Goal: Information Seeking & Learning: Find specific fact

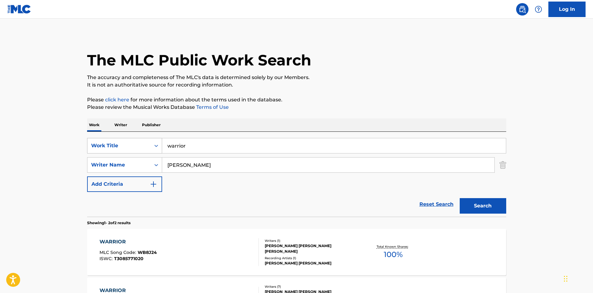
click at [104, 143] on div "Work Title" at bounding box center [119, 145] width 56 height 7
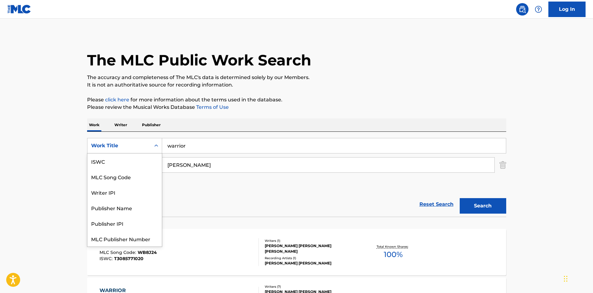
scroll to position [16, 0]
click at [112, 160] on div "MLC Song Code" at bounding box center [124, 162] width 74 height 16
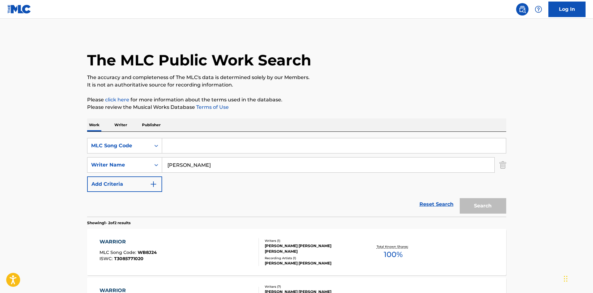
click at [178, 145] on input "Search Form" at bounding box center [334, 145] width 344 height 15
paste input "DVBWSO"
type input "DVBWSO"
click at [178, 162] on input "[PERSON_NAME]" at bounding box center [328, 165] width 333 height 15
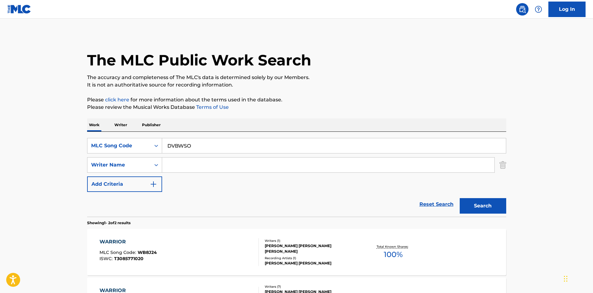
click at [460, 198] on button "Search" at bounding box center [483, 206] width 47 height 16
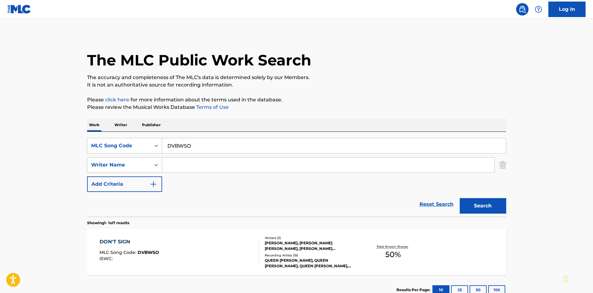
click at [291, 263] on div "QUEEN [PERSON_NAME], QUEEN [PERSON_NAME], QUEEN [PERSON_NAME], QUEEN [PERSON_NA…" at bounding box center [312, 263] width 94 height 11
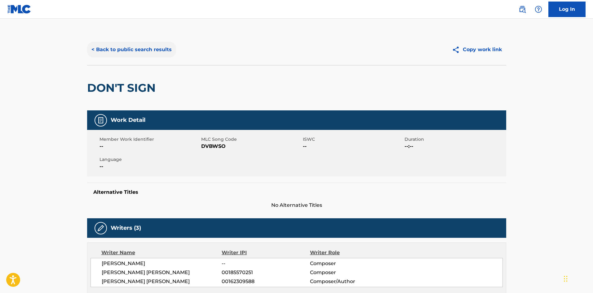
click at [124, 48] on button "< Back to public search results" at bounding box center [131, 50] width 89 height 16
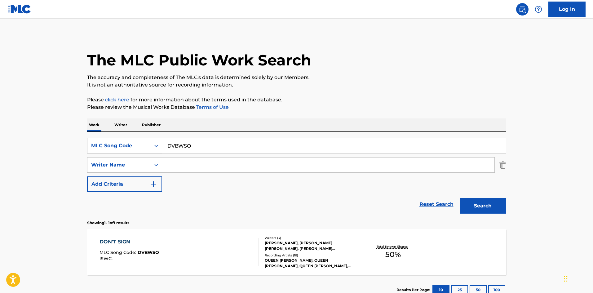
drag, startPoint x: 203, startPoint y: 150, endPoint x: 145, endPoint y: 148, distance: 58.3
click at [145, 148] on div "SearchWithCriteria54ce5671-bc5e-4c47-8497-a1ed17f1ac9c MLC Song Code DVBWSO" at bounding box center [296, 146] width 419 height 16
paste input "AB87FW"
type input "AB87FW"
click at [491, 205] on button "Search" at bounding box center [483, 206] width 47 height 16
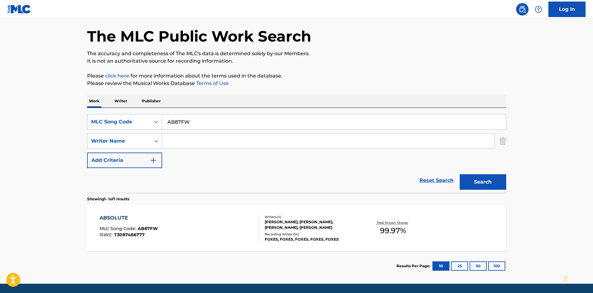
scroll to position [44, 0]
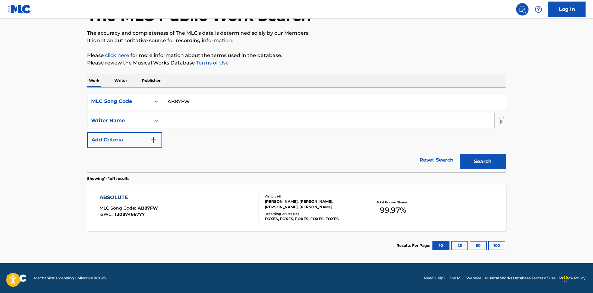
click at [296, 216] on div "Recording Artists ( 34 )" at bounding box center [312, 214] width 94 height 5
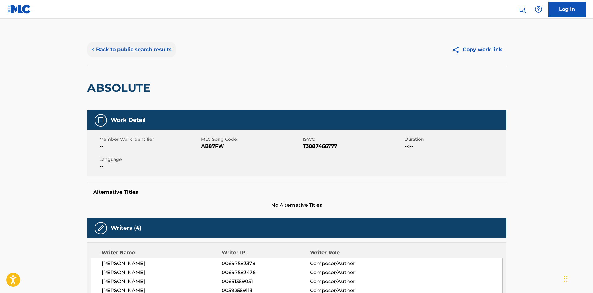
click at [126, 48] on button "< Back to public search results" at bounding box center [131, 50] width 89 height 16
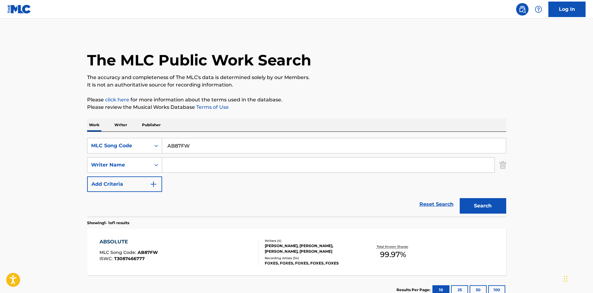
scroll to position [9, 0]
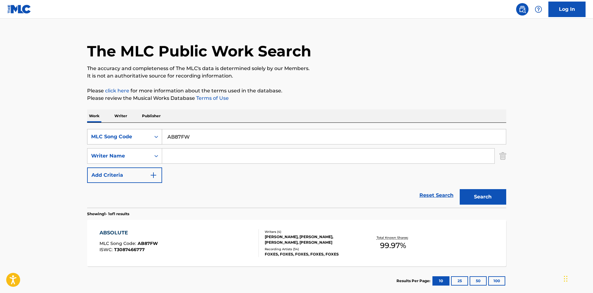
drag, startPoint x: 194, startPoint y: 134, endPoint x: 140, endPoint y: 138, distance: 54.1
click at [140, 138] on div "SearchWithCriteria54ce5671-bc5e-4c47-8497-a1ed17f1ac9c MLC Song Code AB87FW" at bounding box center [296, 137] width 419 height 16
paste input "G39037"
type input "G39037"
click at [475, 197] on button "Search" at bounding box center [483, 197] width 47 height 16
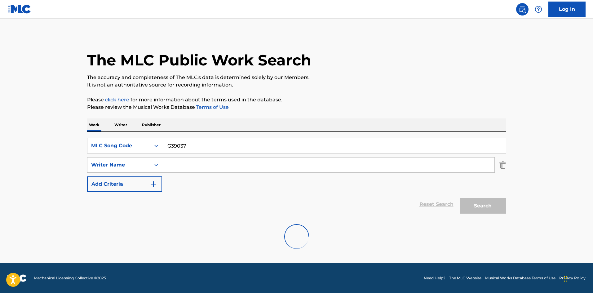
scroll to position [0, 0]
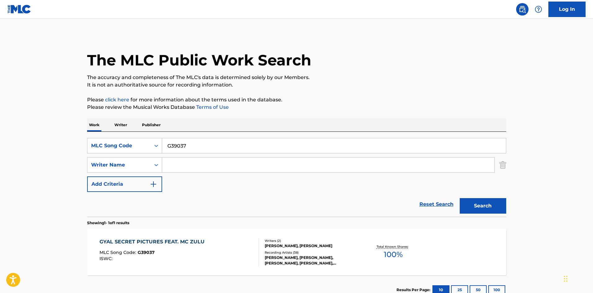
click at [305, 250] on div "Writers ( 2 ) [PERSON_NAME], [PERSON_NAME] Recording Artists ( 38 ) [PERSON_NAM…" at bounding box center [309, 253] width 100 height 28
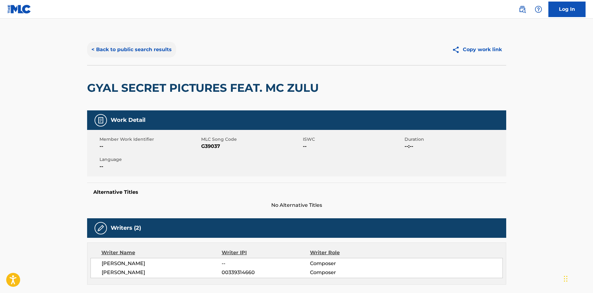
click at [125, 49] on button "< Back to public search results" at bounding box center [131, 50] width 89 height 16
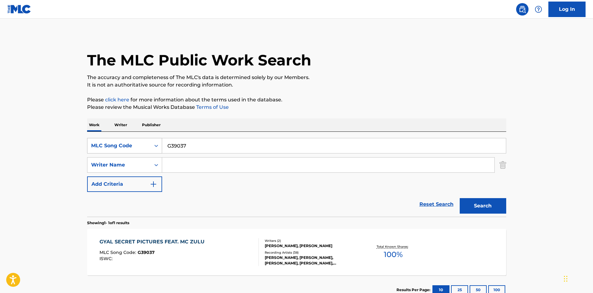
drag, startPoint x: 191, startPoint y: 148, endPoint x: 146, endPoint y: 141, distance: 45.8
click at [146, 141] on div "SearchWithCriteria54ce5671-bc5e-4c47-8497-a1ed17f1ac9c MLC Song Code G39037" at bounding box center [296, 146] width 419 height 16
paste input "C7482V"
type input "C7482V"
click at [469, 207] on button "Search" at bounding box center [483, 206] width 47 height 16
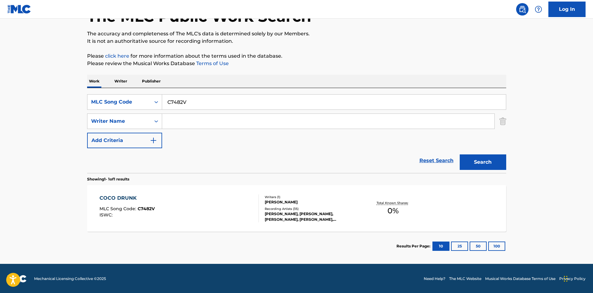
scroll to position [44, 0]
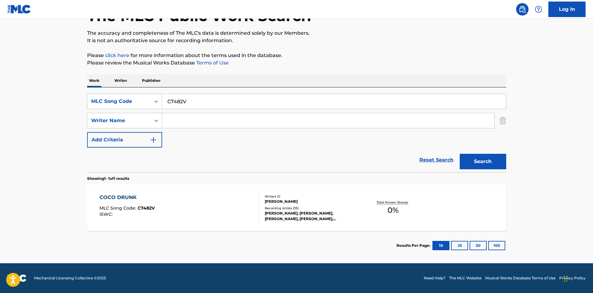
click at [283, 215] on div "[PERSON_NAME], [PERSON_NAME], [PERSON_NAME], [PERSON_NAME], [PERSON_NAME]" at bounding box center [312, 216] width 94 height 11
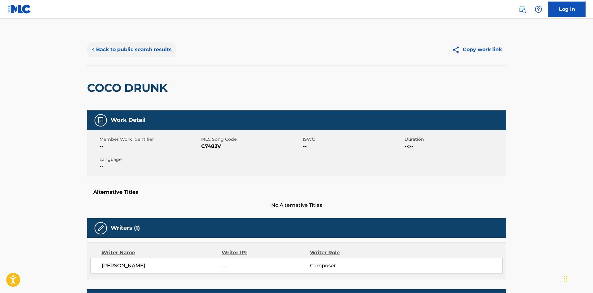
click at [148, 46] on button "< Back to public search results" at bounding box center [131, 50] width 89 height 16
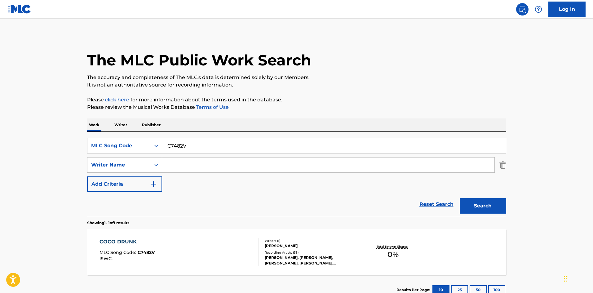
scroll to position [9, 0]
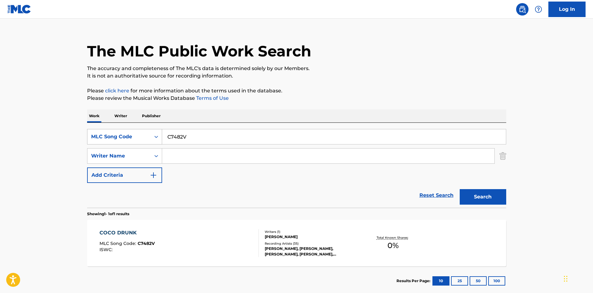
drag, startPoint x: 184, startPoint y: 132, endPoint x: 150, endPoint y: 136, distance: 34.1
click at [152, 137] on div "SearchWithCriteria54ce5671-bc5e-4c47-8497-a1ed17f1ac9c MLC Song Code C7482V" at bounding box center [296, 137] width 419 height 16
paste input "G39037"
drag, startPoint x: 229, startPoint y: 137, endPoint x: 213, endPoint y: 140, distance: 16.1
click at [128, 145] on div "SearchWithCriteria54ce5671-bc5e-4c47-8497-a1ed17f1ac9c MLC Song Code G39037V Se…" at bounding box center [296, 156] width 419 height 54
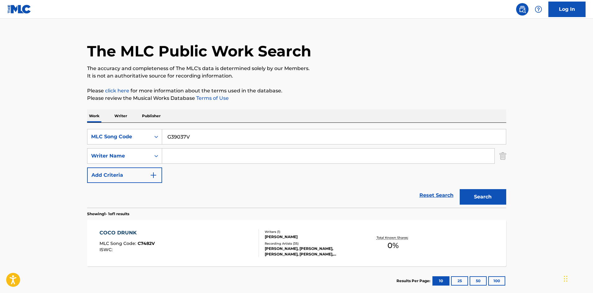
paste input "Search Form"
click at [492, 194] on button "Search" at bounding box center [483, 197] width 47 height 16
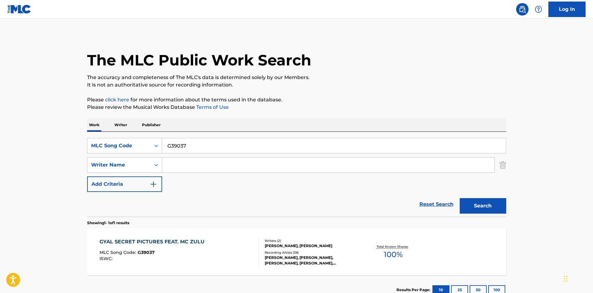
drag, startPoint x: 168, startPoint y: 153, endPoint x: 158, endPoint y: 157, distance: 10.6
click at [122, 158] on div "SearchWithCriteria54ce5671-bc5e-4c47-8497-a1ed17f1ac9c MLC Song Code G39037 Sea…" at bounding box center [296, 165] width 419 height 54
paste input "C7482V"
type input "C7482V"
click at [465, 201] on button "Search" at bounding box center [483, 206] width 47 height 16
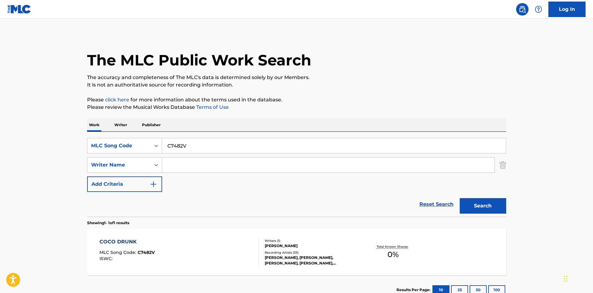
click at [361, 245] on div "Total Known Shares: 0 %" at bounding box center [394, 252] width 70 height 19
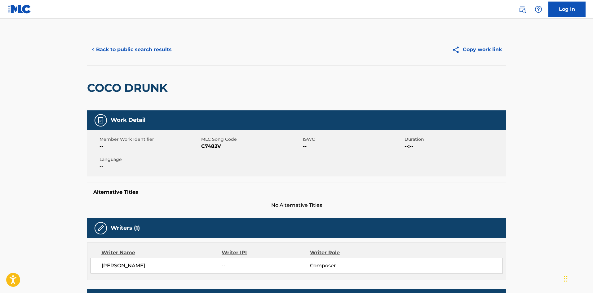
click at [138, 265] on span "[PERSON_NAME]" at bounding box center [162, 265] width 120 height 7
copy span "[PERSON_NAME]"
click at [133, 50] on button "< Back to public search results" at bounding box center [131, 50] width 89 height 16
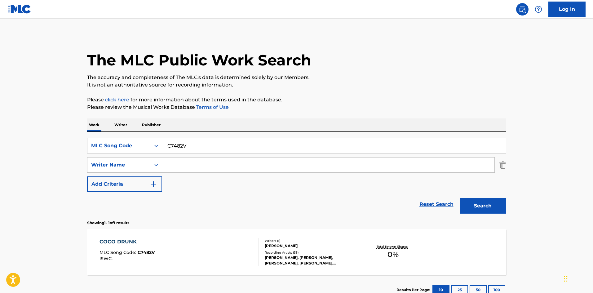
click at [187, 143] on input "C7482V" at bounding box center [334, 145] width 344 height 15
paste input "SA67U2"
type input "SA67U2"
click at [479, 203] on button "Search" at bounding box center [483, 206] width 47 height 16
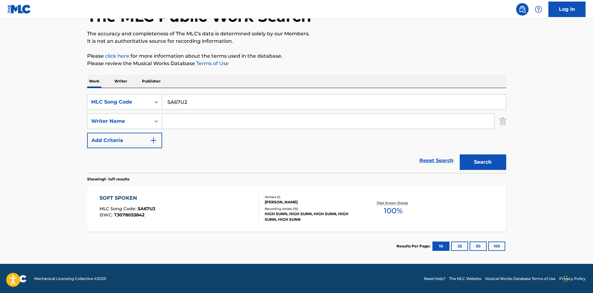
scroll to position [44, 0]
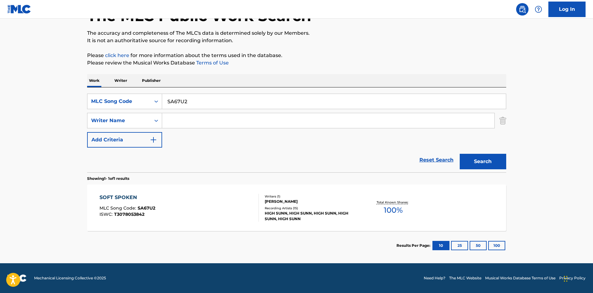
click at [292, 211] on div "HIGH SUNN, HIGH SUNN, HIGH SUNN, HIGH SUNN, HIGH SUNN" at bounding box center [312, 216] width 94 height 11
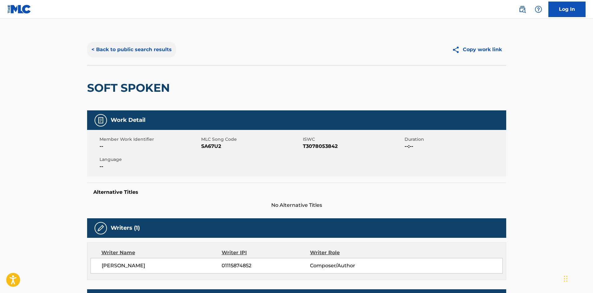
click at [146, 51] on button "< Back to public search results" at bounding box center [131, 50] width 89 height 16
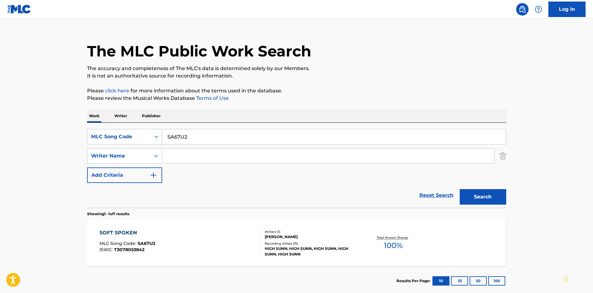
click at [184, 136] on input "SA67U2" at bounding box center [334, 136] width 344 height 15
paste input "K02405"
type input "K02405"
click at [483, 201] on button "Search" at bounding box center [483, 197] width 47 height 16
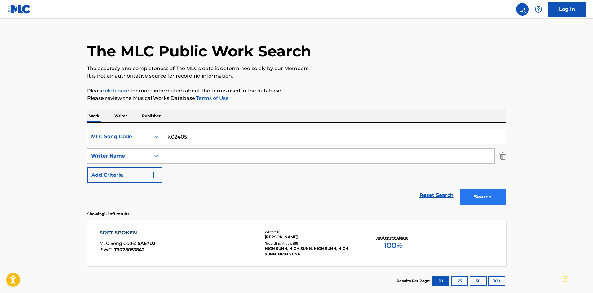
scroll to position [0, 0]
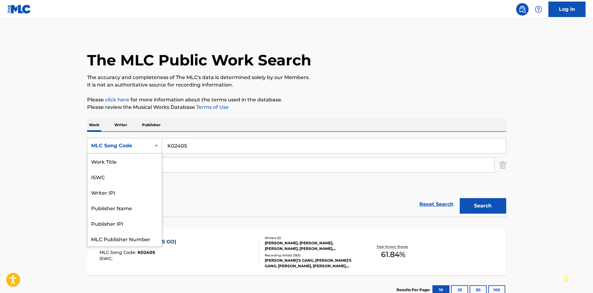
click at [127, 144] on div "MLC Song Code" at bounding box center [119, 145] width 56 height 7
click at [111, 164] on div "Work Title" at bounding box center [124, 162] width 74 height 16
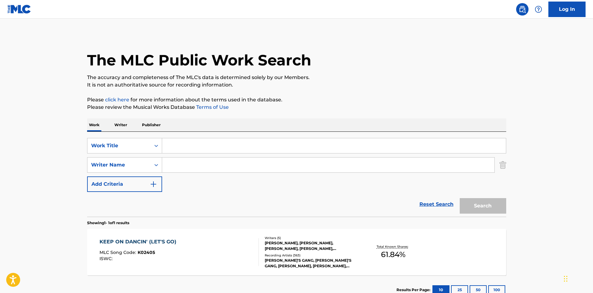
click at [199, 141] on input "Search Form" at bounding box center [334, 145] width 344 height 15
paste input "Keep On"
type input "Keep On"
click at [162, 169] on input "Search Form" at bounding box center [328, 165] width 333 height 15
click at [460, 198] on button "Search" at bounding box center [483, 206] width 47 height 16
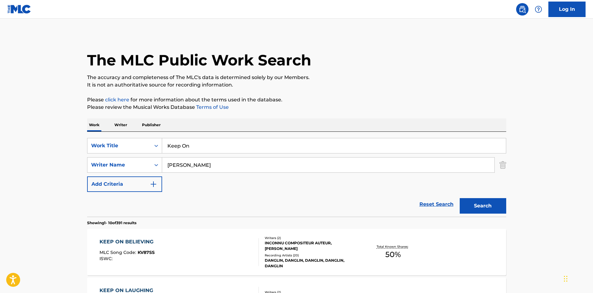
click at [205, 166] on input "[PERSON_NAME]" at bounding box center [328, 165] width 333 height 15
type input "[PERSON_NAME]"
click at [460, 198] on button "Search" at bounding box center [483, 206] width 47 height 16
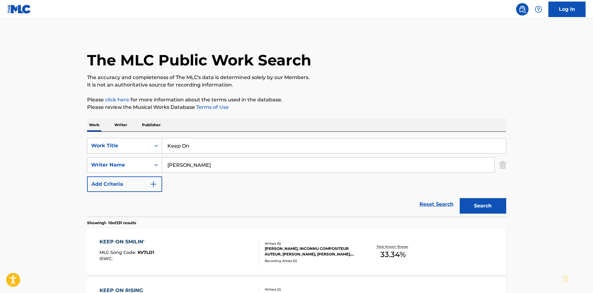
click at [199, 147] on input "Keep On" at bounding box center [334, 145] width 344 height 15
type input "Keep"
click at [176, 171] on input "[PERSON_NAME]" at bounding box center [328, 165] width 333 height 15
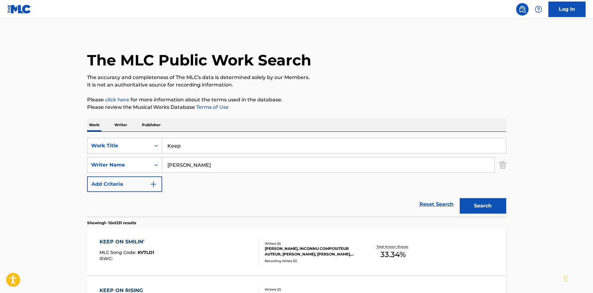
click at [460, 198] on button "Search" at bounding box center [483, 206] width 47 height 16
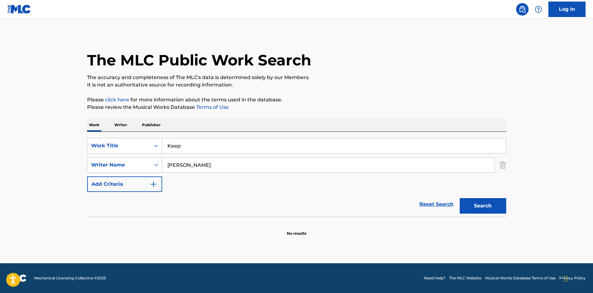
click at [460, 198] on button "Search" at bounding box center [483, 206] width 47 height 16
drag, startPoint x: 218, startPoint y: 165, endPoint x: 158, endPoint y: 171, distance: 60.8
click at [111, 173] on div "SearchWithCriteriaf79cb566-3a7b-417b-8b2d-671a31557d00 Work Title Keep SearchWi…" at bounding box center [296, 165] width 419 height 54
paste input "Fekaris"
type input "Fekaris"
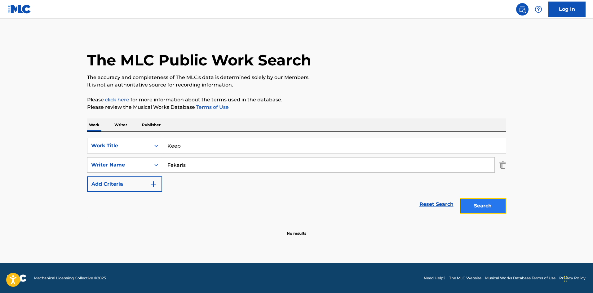
click at [482, 213] on button "Search" at bounding box center [483, 206] width 47 height 16
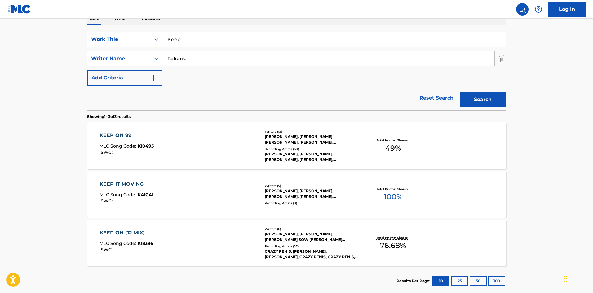
scroll to position [124, 0]
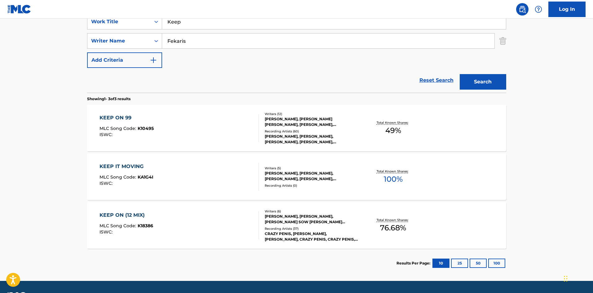
click at [292, 133] on div "Recording Artists ( 60 )" at bounding box center [312, 131] width 94 height 5
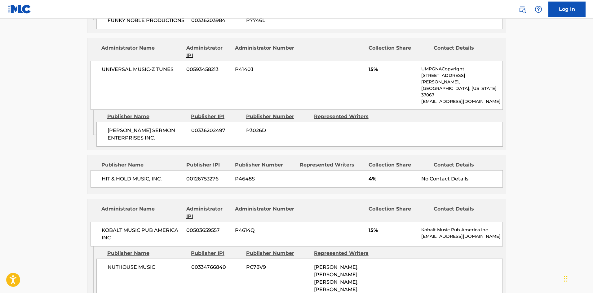
scroll to position [592, 0]
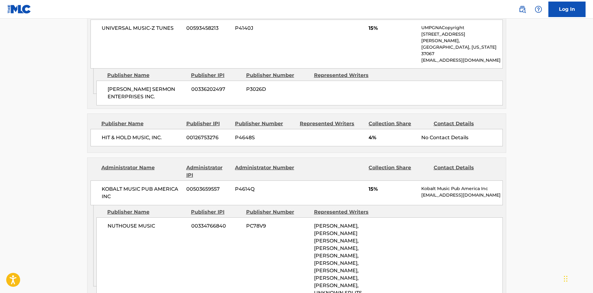
click at [119, 222] on span "NUTHOUSE MUSIC" at bounding box center [147, 225] width 79 height 7
drag, startPoint x: 119, startPoint y: 204, endPoint x: 152, endPoint y: 206, distance: 32.9
click at [152, 222] on span "NUTHOUSE MUSIC" at bounding box center [147, 225] width 79 height 7
copy span "NUTHOUSE MUSIC"
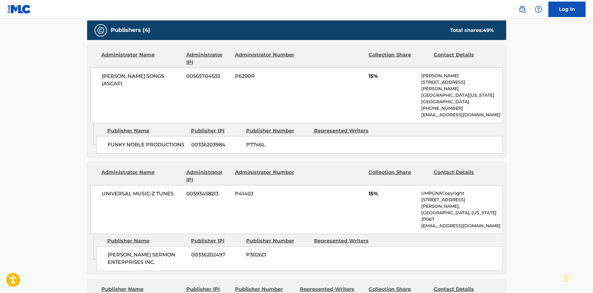
scroll to position [386, 0]
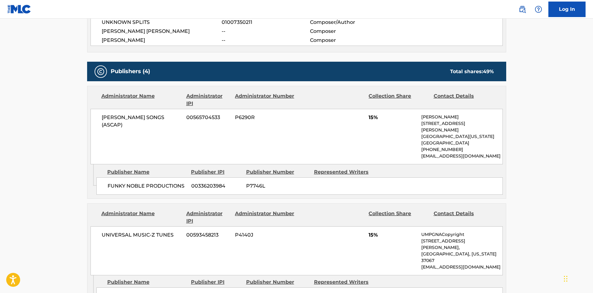
click at [111, 182] on span "FUNKY NOBLE PRODUCTIONS" at bounding box center [147, 185] width 79 height 7
drag, startPoint x: 111, startPoint y: 179, endPoint x: 154, endPoint y: 180, distance: 42.8
click at [154, 182] on span "FUNKY NOBLE PRODUCTIONS" at bounding box center [147, 185] width 79 height 7
copy span "FUNKY NOBLE PRODUCTIONS"
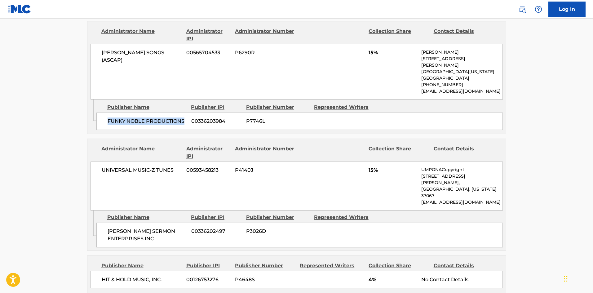
scroll to position [468, 0]
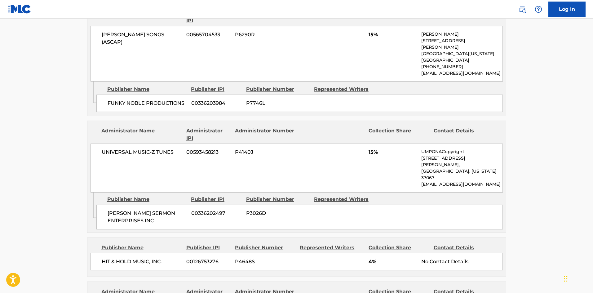
click at [116, 210] on span "[PERSON_NAME] SERMON ENTERPRISES INC." at bounding box center [147, 217] width 79 height 15
drag, startPoint x: 116, startPoint y: 193, endPoint x: 137, endPoint y: 195, distance: 21.5
click at [137, 210] on span "[PERSON_NAME] SERMON ENTERPRISES INC." at bounding box center [147, 217] width 79 height 15
copy span "[PERSON_NAME]"
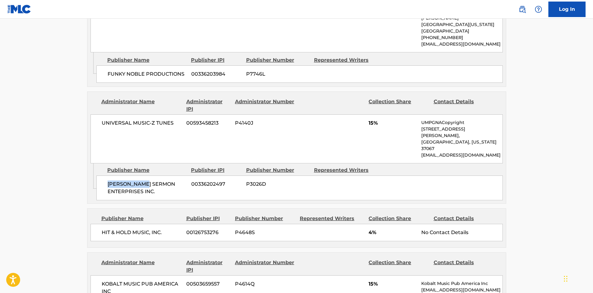
scroll to position [510, 0]
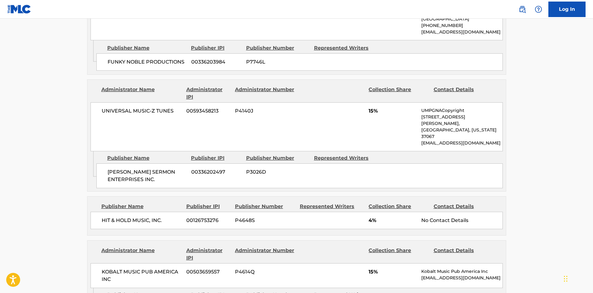
click at [102, 217] on span "HIT & HOLD MUSIC, INC." at bounding box center [142, 220] width 80 height 7
click at [109, 217] on span "HIT & HOLD MUSIC, INC." at bounding box center [142, 220] width 80 height 7
drag, startPoint x: 109, startPoint y: 202, endPoint x: 139, endPoint y: 203, distance: 30.4
click at [139, 217] on span "HIT & HOLD MUSIC, INC." at bounding box center [142, 220] width 80 height 7
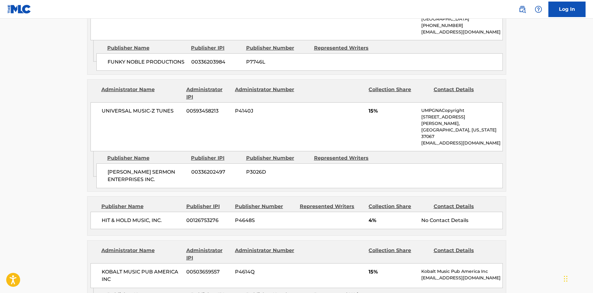
click at [105, 217] on span "HIT & HOLD MUSIC, INC." at bounding box center [142, 220] width 80 height 7
drag, startPoint x: 105, startPoint y: 200, endPoint x: 137, endPoint y: 201, distance: 31.7
click at [137, 217] on span "HIT & HOLD MUSIC, INC." at bounding box center [142, 220] width 80 height 7
copy span "HIT & HOLD MUSIC"
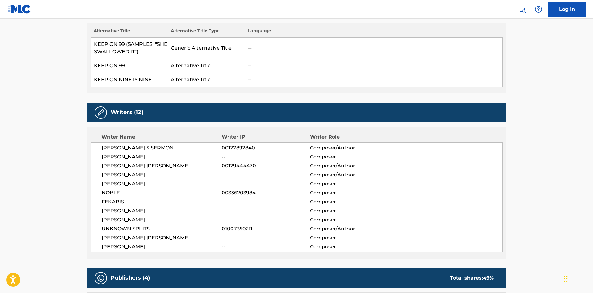
scroll to position [0, 0]
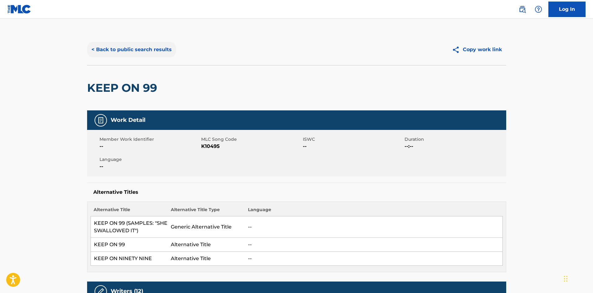
click at [117, 47] on button "< Back to public search results" at bounding box center [131, 50] width 89 height 16
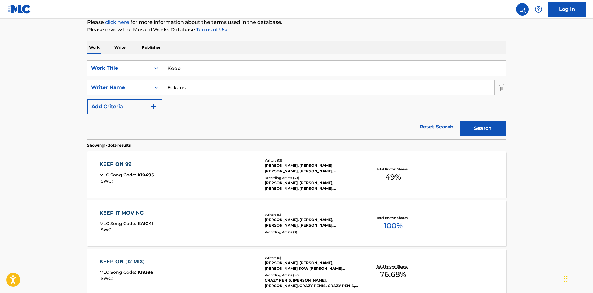
scroll to position [24, 0]
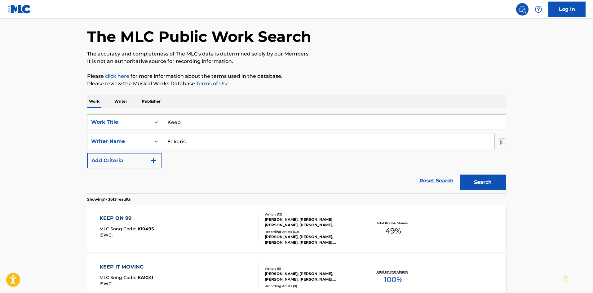
click at [152, 104] on p "Publisher" at bounding box center [151, 101] width 22 height 13
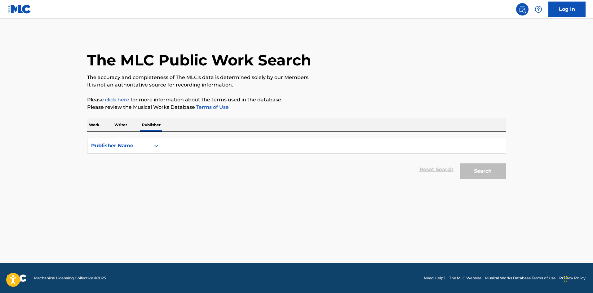
click at [180, 140] on input "Search Form" at bounding box center [334, 145] width 344 height 15
type input "hit and hold"
click at [460, 163] on button "Search" at bounding box center [483, 171] width 47 height 16
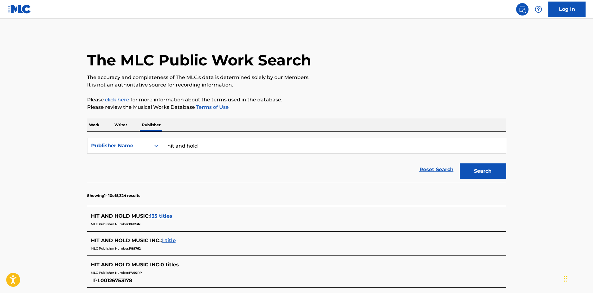
click at [154, 216] on span "135 titles" at bounding box center [161, 216] width 23 height 6
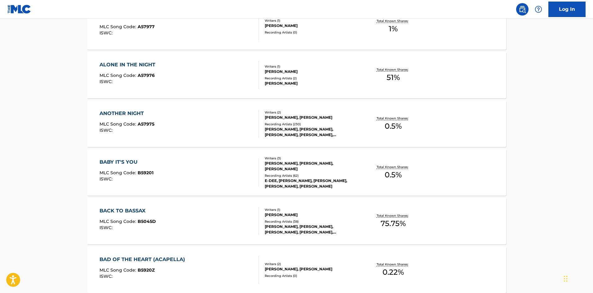
scroll to position [413, 0]
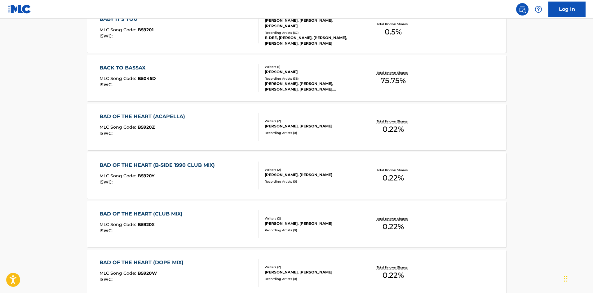
click at [312, 184] on div "Recording Artists ( 0 )" at bounding box center [312, 181] width 94 height 5
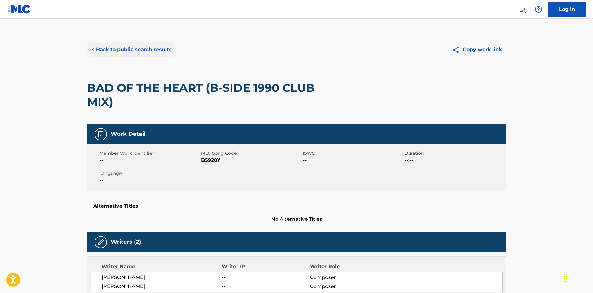
click at [125, 51] on button "< Back to public search results" at bounding box center [131, 50] width 89 height 16
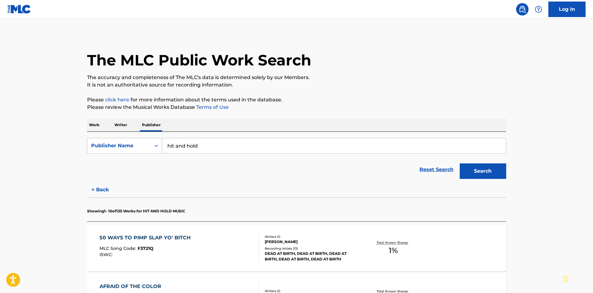
click at [291, 239] on div "[PERSON_NAME]" at bounding box center [312, 242] width 94 height 6
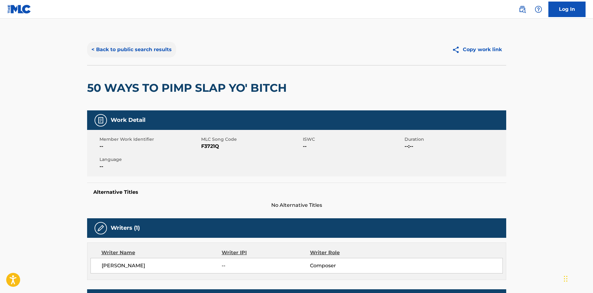
click at [114, 50] on button "< Back to public search results" at bounding box center [131, 50] width 89 height 16
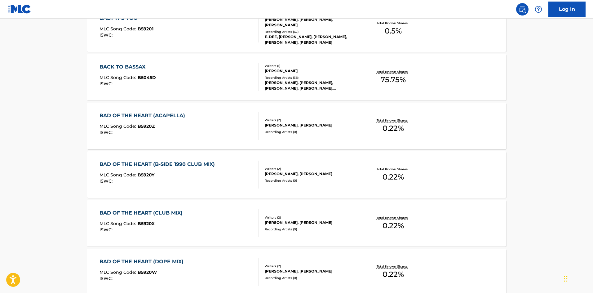
scroll to position [367, 0]
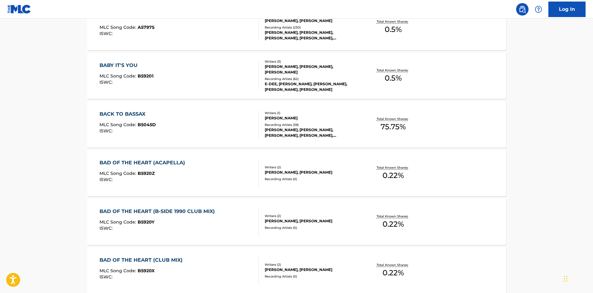
click at [286, 134] on div "[PERSON_NAME], [PERSON_NAME], [PERSON_NAME], [PERSON_NAME], [PERSON_NAME]" at bounding box center [312, 132] width 94 height 11
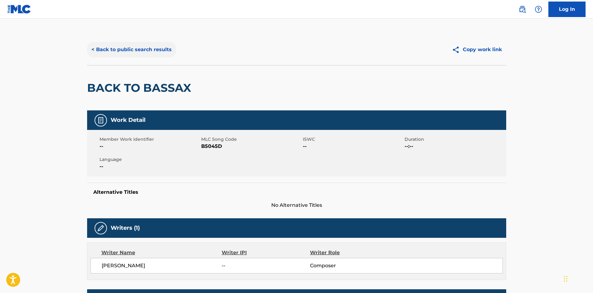
click at [96, 48] on button "< Back to public search results" at bounding box center [131, 50] width 89 height 16
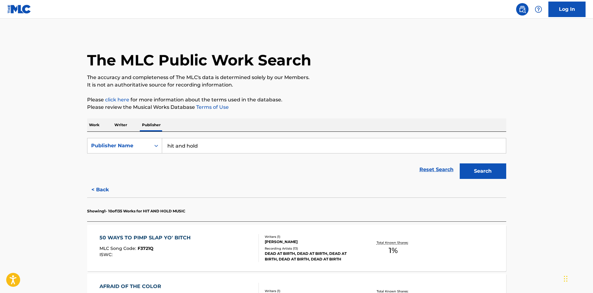
click at [92, 126] on p "Work" at bounding box center [94, 124] width 14 height 13
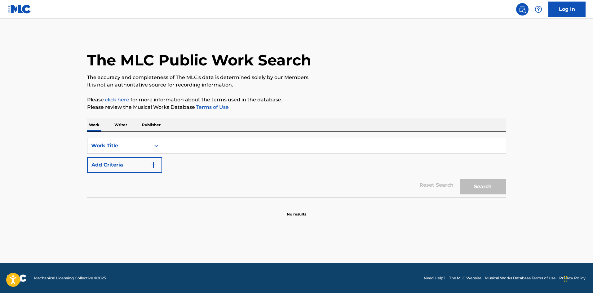
drag, startPoint x: 166, startPoint y: 149, endPoint x: 158, endPoint y: 149, distance: 7.8
click at [166, 149] on input "Search Form" at bounding box center [334, 145] width 344 height 15
click at [133, 149] on div "Work Title" at bounding box center [119, 145] width 56 height 7
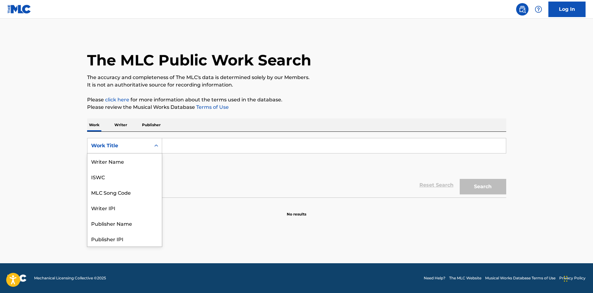
scroll to position [31, 0]
click at [128, 167] on div "MLC Song Code" at bounding box center [124, 162] width 74 height 16
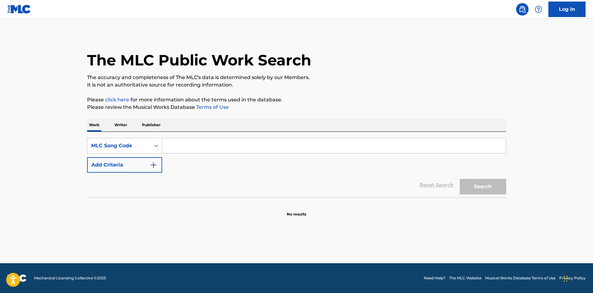
click at [186, 143] on input "Search Form" at bounding box center [334, 145] width 344 height 15
paste input "AC9M2Y"
type input "AC9M2Y"
click at [481, 194] on button "Search" at bounding box center [483, 187] width 47 height 16
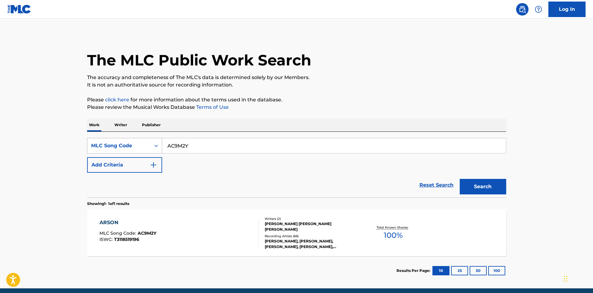
click at [114, 144] on div "MLC Song Code" at bounding box center [119, 145] width 56 height 7
click at [293, 234] on div "Recording Artists ( 68 )" at bounding box center [312, 236] width 94 height 5
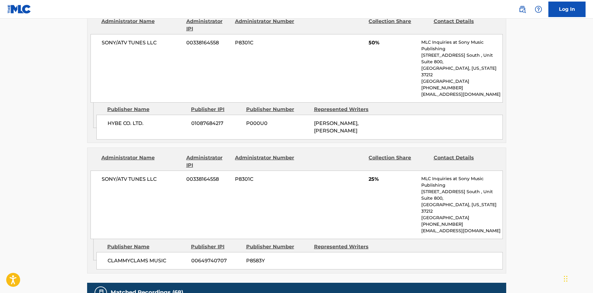
scroll to position [413, 0]
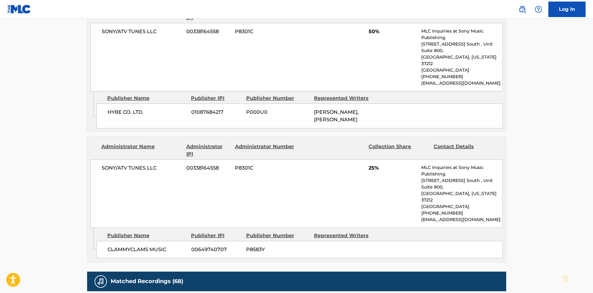
click at [181, 228] on div "Admin Original Publisher Connecting Line Publisher Name Publisher IPI Publisher…" at bounding box center [296, 245] width 419 height 34
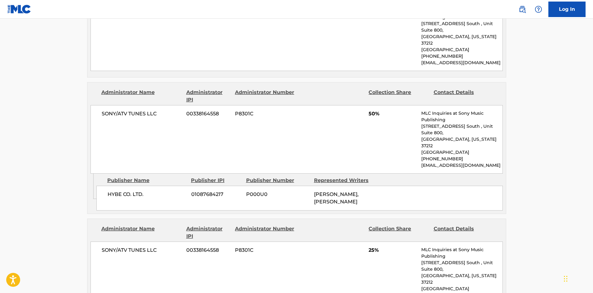
scroll to position [372, 0]
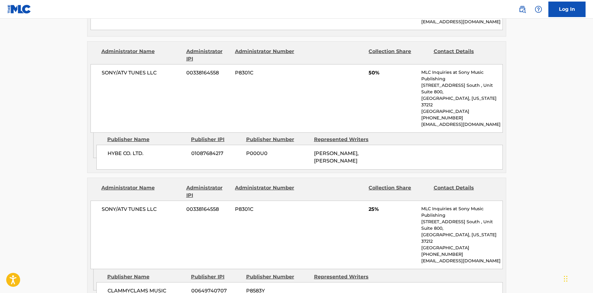
click at [126, 287] on span "CLAMMYCLAMS MUSIC" at bounding box center [147, 290] width 79 height 7
drag, startPoint x: 126, startPoint y: 252, endPoint x: 169, endPoint y: 257, distance: 43.7
click at [169, 282] on div "CLAMMYCLAMS MUSIC 00649740707 P8583Y" at bounding box center [299, 290] width 407 height 17
copy div "CLAMMYCLAMS MUSIC"
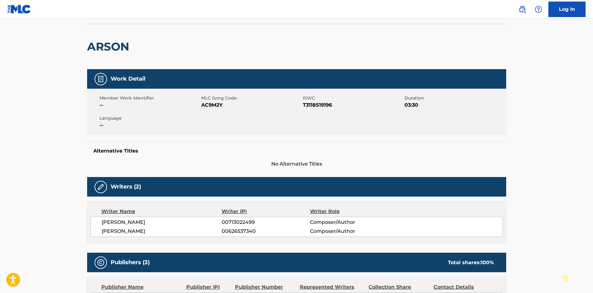
scroll to position [0, 0]
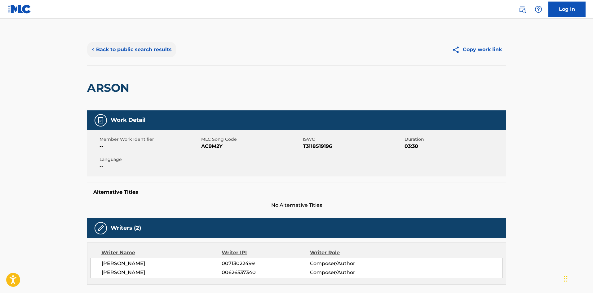
click at [119, 46] on button "< Back to public search results" at bounding box center [131, 50] width 89 height 16
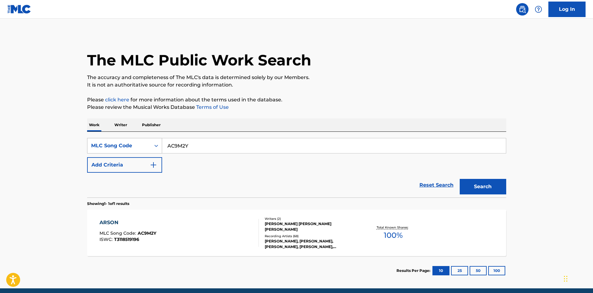
drag, startPoint x: 192, startPoint y: 145, endPoint x: 141, endPoint y: 149, distance: 51.1
click at [141, 149] on div "SearchWithCriteria64d4b068-97e6-4593-b515-6efb0c8801c2 MLC Song Code AC9M2Y" at bounding box center [296, 146] width 419 height 16
paste input "B87FW"
type input "AB87FW"
click at [490, 182] on button "Search" at bounding box center [483, 187] width 47 height 16
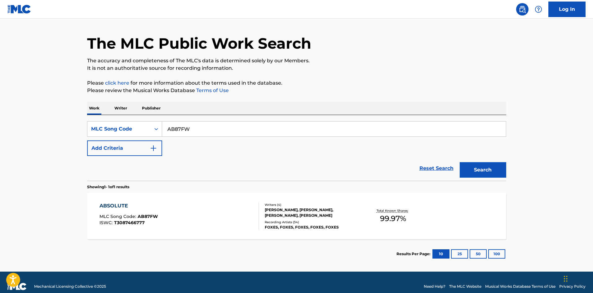
scroll to position [25, 0]
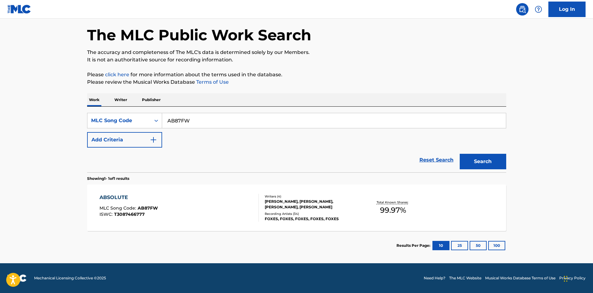
click at [298, 210] on div "[PERSON_NAME], [PERSON_NAME], [PERSON_NAME], [PERSON_NAME]" at bounding box center [312, 204] width 94 height 11
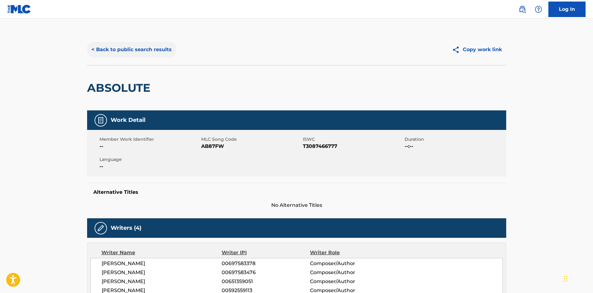
click at [128, 51] on button "< Back to public search results" at bounding box center [131, 50] width 89 height 16
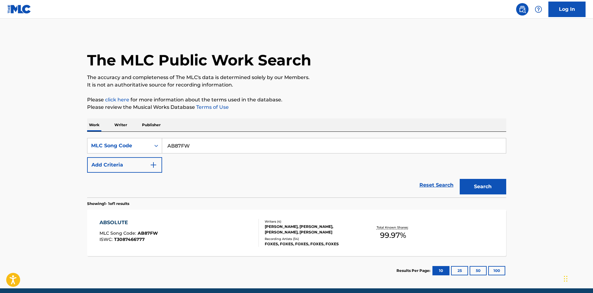
scroll to position [9, 0]
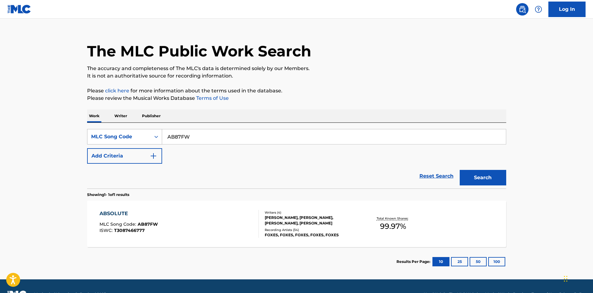
drag, startPoint x: 167, startPoint y: 136, endPoint x: 142, endPoint y: 138, distance: 25.5
click at [142, 138] on div "SearchWithCriteria64d4b068-97e6-4593-b515-6efb0c8801c2 MLC Song Code AB87FW" at bounding box center [296, 137] width 419 height 16
paste input "R70640"
type input "R70640"
click at [472, 180] on button "Search" at bounding box center [483, 178] width 47 height 16
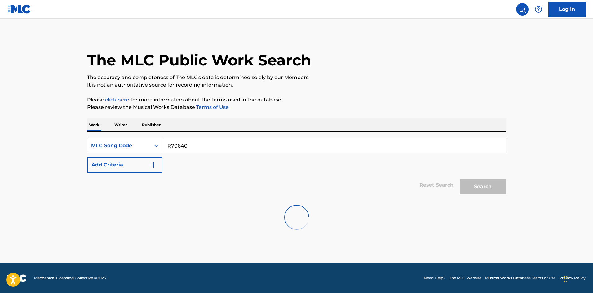
scroll to position [0, 0]
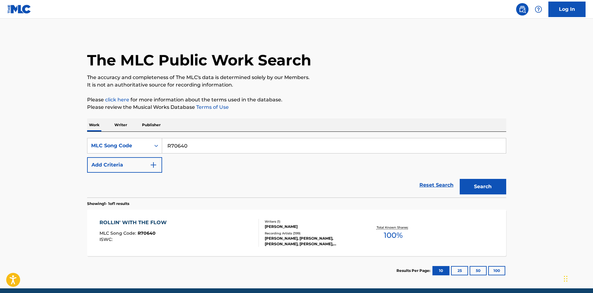
click at [292, 236] on div "[PERSON_NAME], [PERSON_NAME], [PERSON_NAME], [PERSON_NAME], [PERSON_NAME]" at bounding box center [312, 241] width 94 height 11
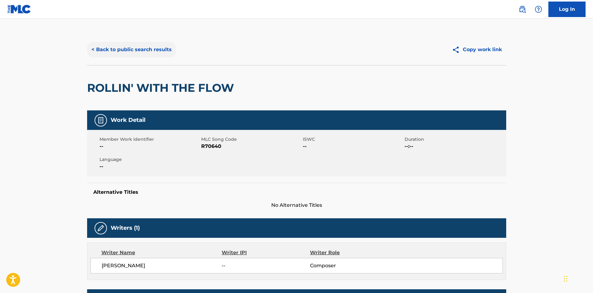
click at [100, 45] on button "< Back to public search results" at bounding box center [131, 50] width 89 height 16
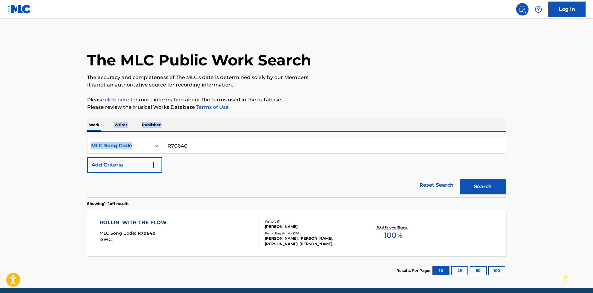
drag, startPoint x: 228, startPoint y: 138, endPoint x: 115, endPoint y: 130, distance: 113.2
click at [115, 130] on div "Work Writer Publisher SearchWithCriteria64d4b068-97e6-4593-b515-6efb0c8801c2 ML…" at bounding box center [296, 201] width 419 height 167
click at [187, 140] on input "R70640" at bounding box center [334, 145] width 344 height 15
drag, startPoint x: 196, startPoint y: 146, endPoint x: 138, endPoint y: 144, distance: 58.4
click at [138, 144] on div "SearchWithCriteria64d4b068-97e6-4593-b515-6efb0c8801c2 MLC Song Code R70640" at bounding box center [296, 146] width 419 height 16
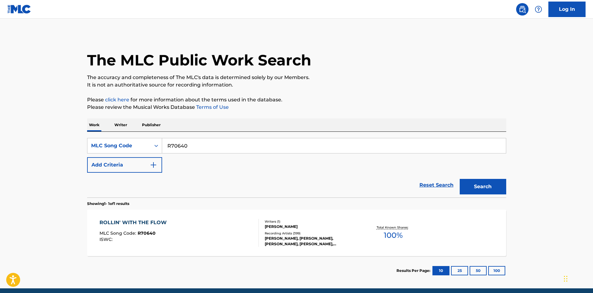
paste input "G04384"
click at [489, 181] on button "Search" at bounding box center [483, 187] width 47 height 16
drag, startPoint x: 208, startPoint y: 144, endPoint x: 123, endPoint y: 149, distance: 84.8
click at [123, 149] on div "SearchWithCriteria64d4b068-97e6-4593-b515-6efb0c8801c2 MLC Song Code G04384" at bounding box center [296, 146] width 419 height 16
paste input "RA3JLI"
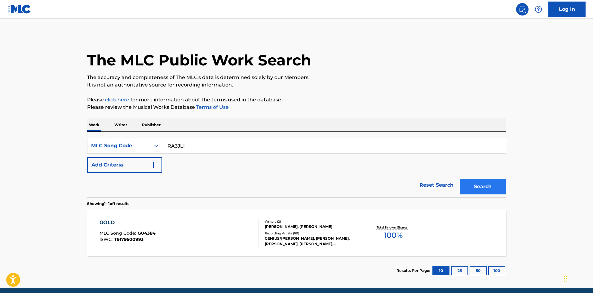
type input "RA3JLI"
click at [480, 186] on button "Search" at bounding box center [483, 187] width 47 height 16
click at [291, 238] on div "CRI, CRI, [PERSON_NAME],[PERSON_NAME], [PERSON_NAME],[PERSON_NAME], [PERSON_NAM…" at bounding box center [312, 241] width 94 height 11
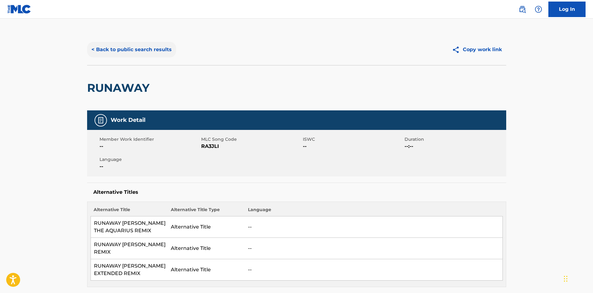
click at [122, 55] on button "< Back to public search results" at bounding box center [131, 50] width 89 height 16
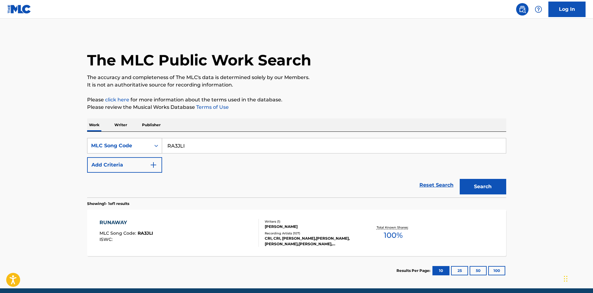
drag, startPoint x: 201, startPoint y: 146, endPoint x: 124, endPoint y: 148, distance: 76.7
click at [124, 148] on div "SearchWithCriteria64d4b068-97e6-4593-b515-6efb0c8801c2 MLC Song Code RA3JLI" at bounding box center [296, 146] width 419 height 16
paste input "I40985"
type input "I40985"
click at [502, 187] on button "Search" at bounding box center [483, 187] width 47 height 16
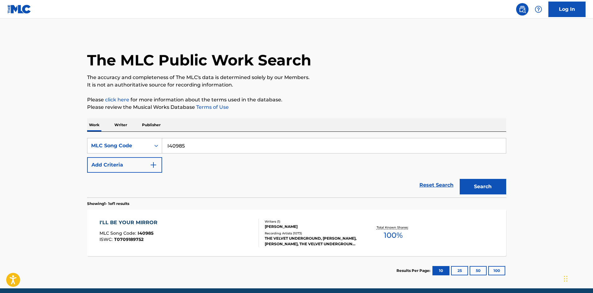
click at [284, 233] on div "Recording Artists ( 1073 )" at bounding box center [312, 233] width 94 height 5
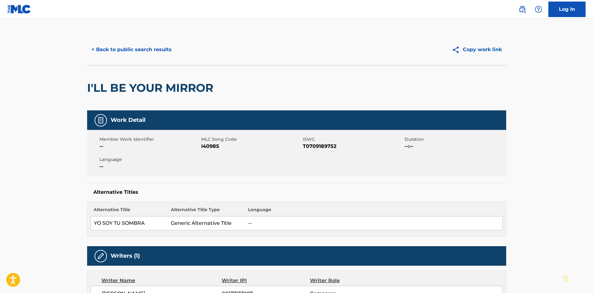
drag, startPoint x: 284, startPoint y: 233, endPoint x: 207, endPoint y: 220, distance: 77.7
click at [207, 220] on td "Generic Alternative Title" at bounding box center [206, 224] width 77 height 14
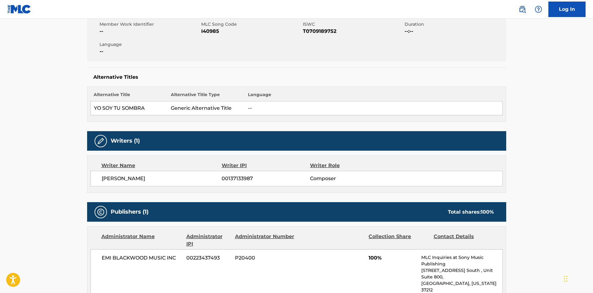
scroll to position [248, 0]
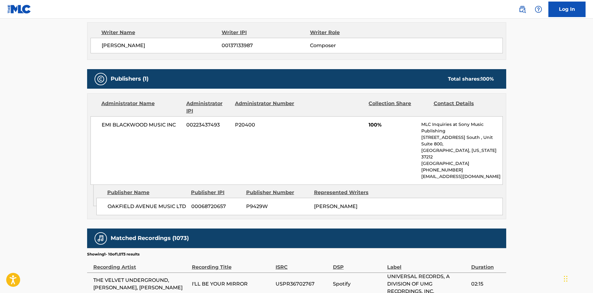
click at [123, 203] on span "OAKFIELD AVENUE MUSIC LTD" at bounding box center [147, 206] width 79 height 7
drag, startPoint x: 123, startPoint y: 194, endPoint x: 181, endPoint y: 192, distance: 58.7
click at [181, 203] on span "OAKFIELD AVENUE MUSIC LTD" at bounding box center [147, 206] width 79 height 7
copy span "OAKFIELD AVENUE MUSIC LTD"
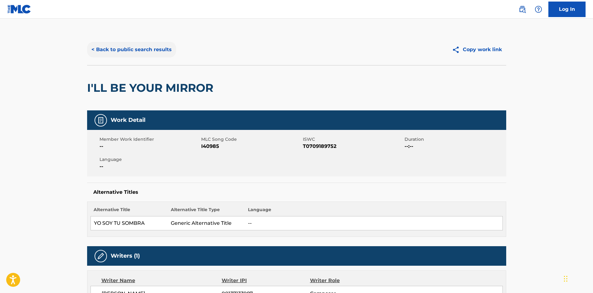
click at [117, 47] on button "< Back to public search results" at bounding box center [131, 50] width 89 height 16
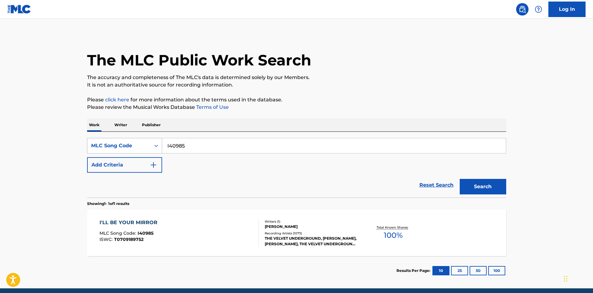
drag, startPoint x: 215, startPoint y: 144, endPoint x: 138, endPoint y: 150, distance: 77.1
click at [138, 150] on div "SearchWithCriteria64d4b068-97e6-4593-b515-6efb0c8801c2 MLC Song Code I40985" at bounding box center [296, 146] width 419 height 16
paste input "CB7OAI"
type input "CB7OAI"
click at [472, 180] on button "Search" at bounding box center [483, 187] width 47 height 16
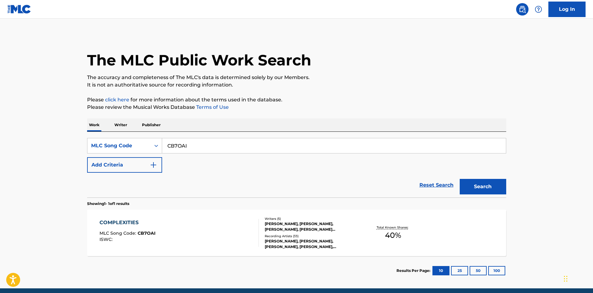
click at [312, 237] on div "Recording Artists ( 33 )" at bounding box center [312, 236] width 94 height 5
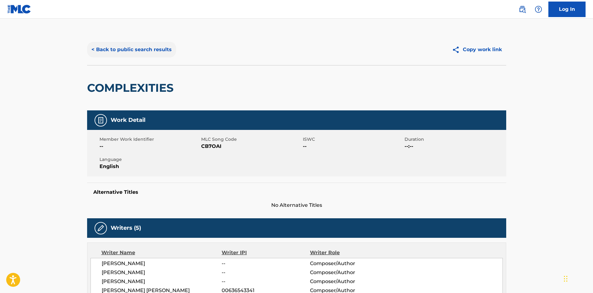
click at [152, 50] on button "< Back to public search results" at bounding box center [131, 50] width 89 height 16
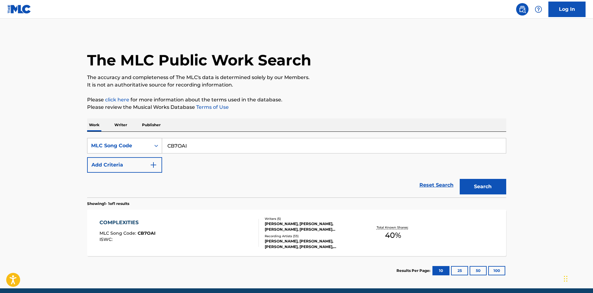
click at [149, 147] on div "MLC Song Code" at bounding box center [118, 146] width 63 height 12
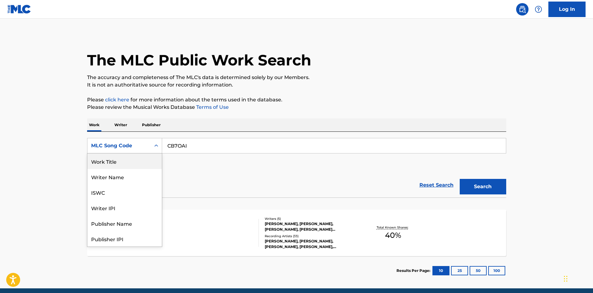
click at [108, 163] on div "Work Title" at bounding box center [124, 162] width 74 height 16
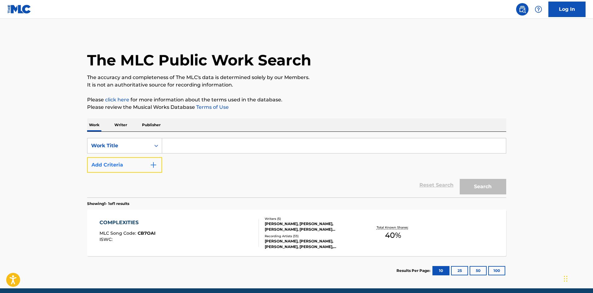
click at [112, 163] on button "Add Criteria" at bounding box center [124, 165] width 75 height 16
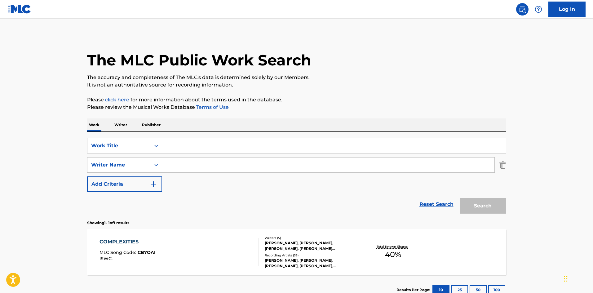
click at [181, 136] on div "SearchWithCriteria6fc3b098-158a-4ddc-b54e-57605af19594 Work Title SearchWithCri…" at bounding box center [296, 174] width 419 height 85
click at [182, 144] on input "Search Form" at bounding box center [334, 145] width 344 height 15
type input "complexities"
type input "[PERSON_NAME]"
click at [460, 198] on button "Search" at bounding box center [483, 206] width 47 height 16
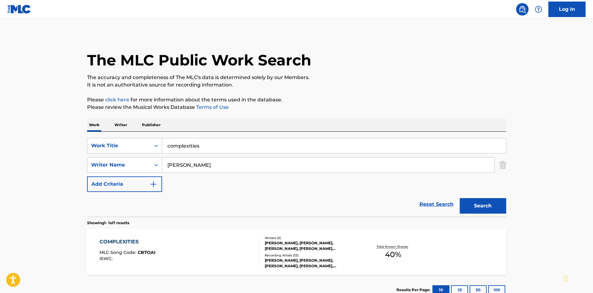
click at [301, 261] on div "[PERSON_NAME], [PERSON_NAME], [PERSON_NAME], [PERSON_NAME], [PERSON_NAME]" at bounding box center [312, 263] width 94 height 11
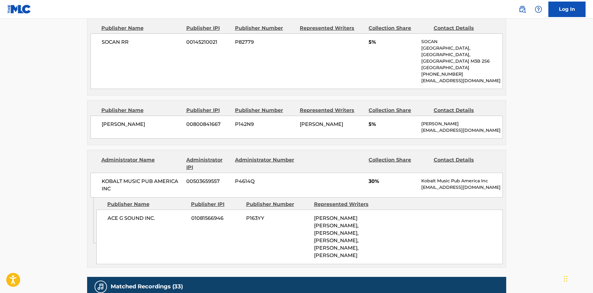
scroll to position [331, 0]
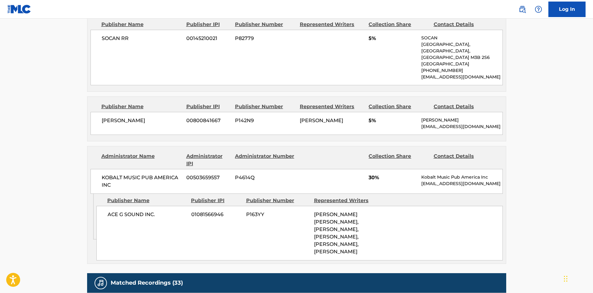
click at [113, 211] on span "ACE G SOUND INC." at bounding box center [147, 214] width 79 height 7
drag, startPoint x: 113, startPoint y: 208, endPoint x: 131, endPoint y: 208, distance: 18.3
click at [131, 211] on span "ACE G SOUND INC." at bounding box center [147, 214] width 79 height 7
copy span "ACE G SOUND"
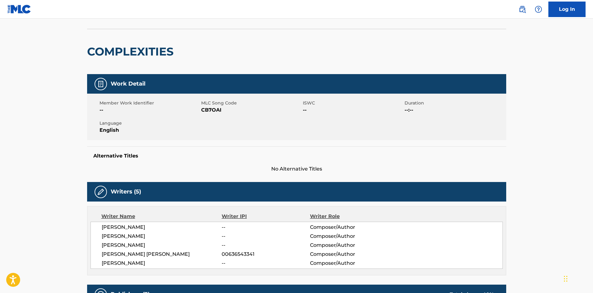
scroll to position [0, 0]
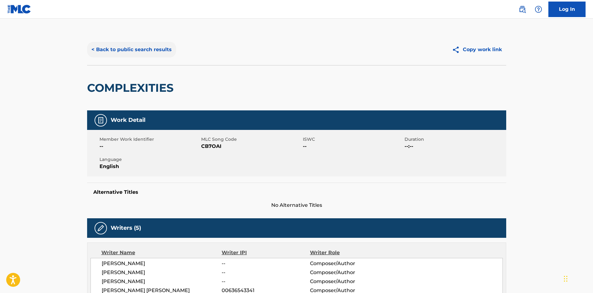
click at [149, 52] on button "< Back to public search results" at bounding box center [131, 50] width 89 height 16
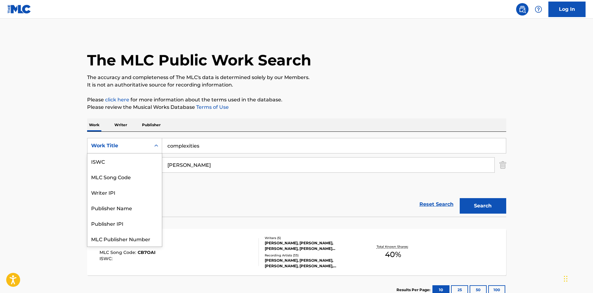
click at [129, 146] on div "Work Title" at bounding box center [119, 145] width 56 height 7
click at [128, 161] on div "MLC Song Code" at bounding box center [124, 162] width 74 height 16
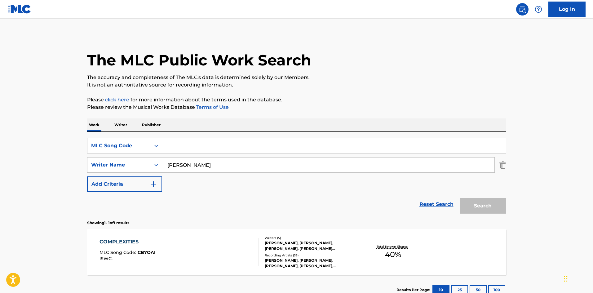
click at [196, 150] on input "Search Form" at bounding box center [334, 145] width 344 height 15
paste input "WB6LQF"
type input "WB6LQF"
click at [190, 163] on input "[PERSON_NAME]" at bounding box center [328, 165] width 333 height 15
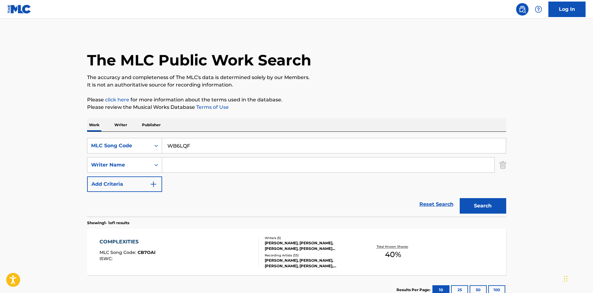
click at [460, 198] on button "Search" at bounding box center [483, 206] width 47 height 16
click at [297, 253] on div "Recording Artists ( 23 )" at bounding box center [312, 255] width 94 height 5
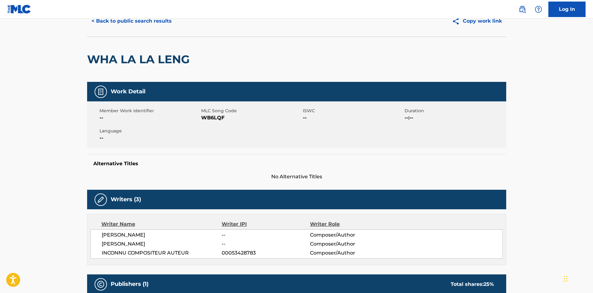
scroll to position [41, 0]
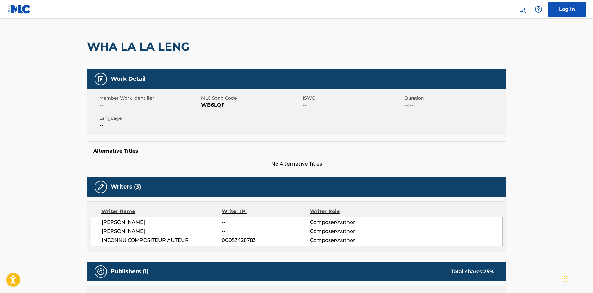
click at [107, 45] on h2 "WHA LA LA LENG" at bounding box center [140, 47] width 106 height 14
drag, startPoint x: 107, startPoint y: 45, endPoint x: 170, endPoint y: 50, distance: 63.1
click at [170, 50] on h2 "WHA LA LA LENG" at bounding box center [140, 47] width 106 height 14
copy h2 "WHA LA LA LENG"
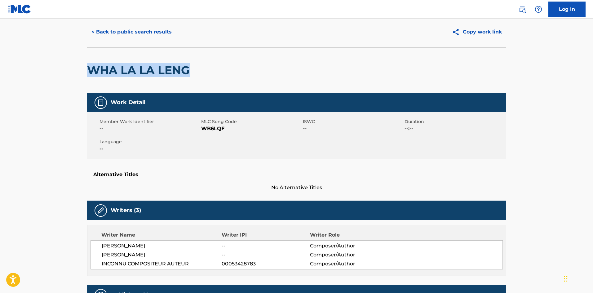
scroll to position [0, 0]
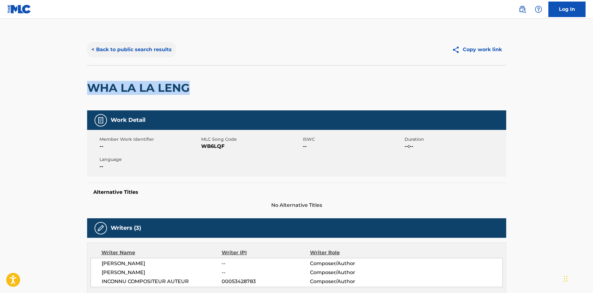
click at [151, 46] on button "< Back to public search results" at bounding box center [131, 50] width 89 height 16
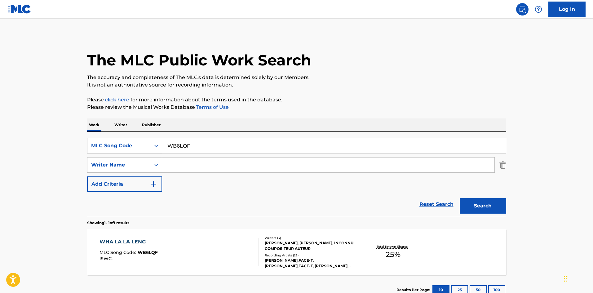
drag, startPoint x: 223, startPoint y: 149, endPoint x: 147, endPoint y: 150, distance: 75.4
click at [147, 150] on div "SearchWithCriteria0aa0e1fd-65e2-48ae-a3fc-75c0ede257fa MLC Song Code WB6LQF" at bounding box center [296, 146] width 419 height 16
paste input "RA58SL"
type input "RA58SL"
click at [476, 207] on button "Search" at bounding box center [483, 206] width 47 height 16
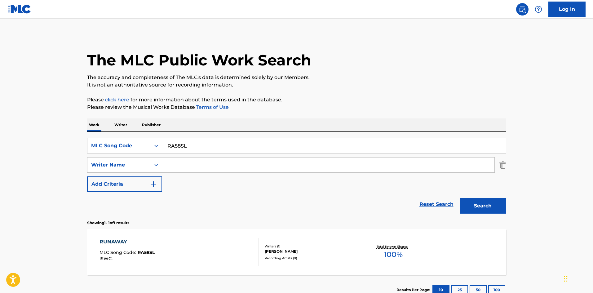
click at [355, 254] on div "Writers ( 1 ) [PERSON_NAME] Recording Artists ( 0 )" at bounding box center [309, 252] width 100 height 16
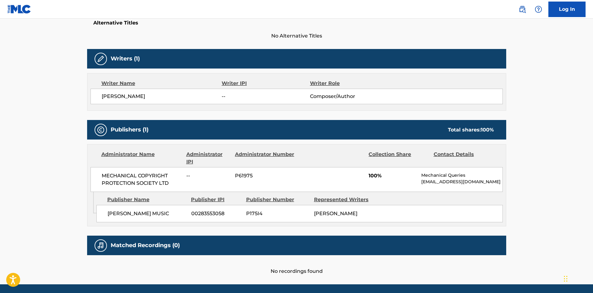
scroll to position [30, 0]
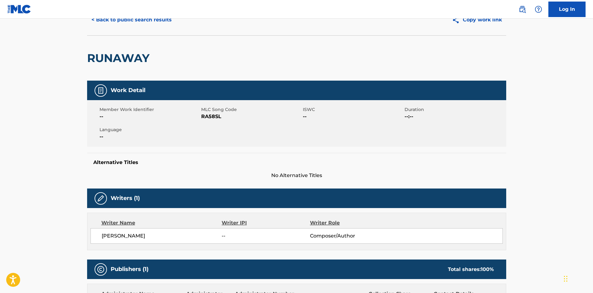
click at [116, 56] on h2 "RUNAWAY" at bounding box center [119, 58] width 65 height 14
click at [118, 23] on button "< Back to public search results" at bounding box center [131, 20] width 89 height 16
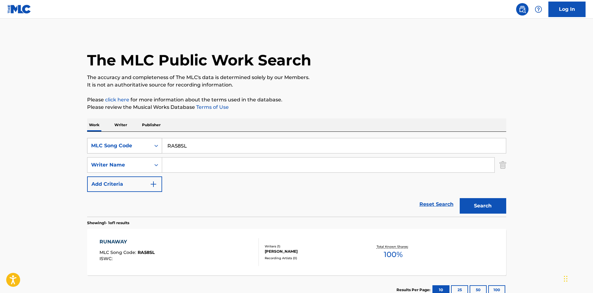
drag, startPoint x: 192, startPoint y: 144, endPoint x: 146, endPoint y: 150, distance: 45.7
click at [146, 150] on div "SearchWithCriteria0aa0e1fd-65e2-48ae-a3fc-75c0ede257fa MLC Song Code RA58SL" at bounding box center [296, 146] width 419 height 16
paste input "CA5IC2"
type input "CA5IC2"
click at [477, 195] on div "Search" at bounding box center [482, 204] width 50 height 25
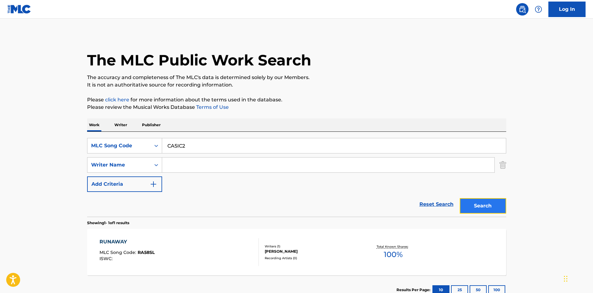
click at [479, 201] on button "Search" at bounding box center [483, 206] width 47 height 16
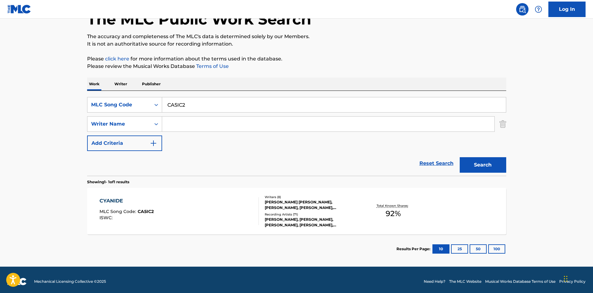
scroll to position [44, 0]
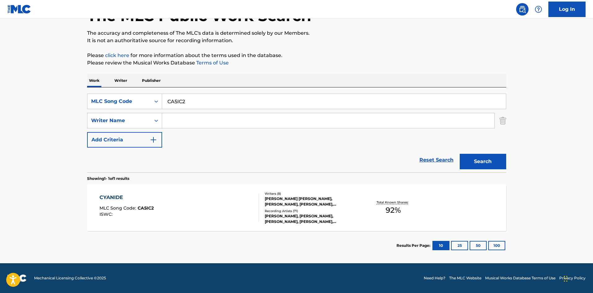
click at [301, 213] on div "[PERSON_NAME], [PERSON_NAME], [PERSON_NAME], [PERSON_NAME], [PERSON_NAME], [PER…" at bounding box center [312, 218] width 94 height 11
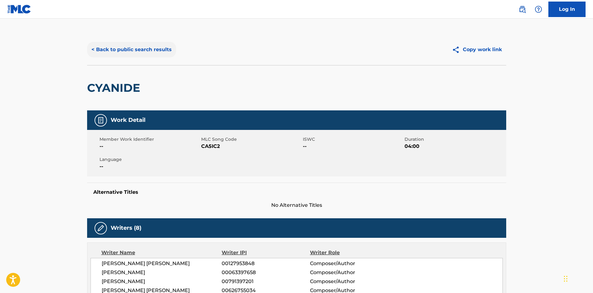
click at [114, 44] on button "< Back to public search results" at bounding box center [131, 50] width 89 height 16
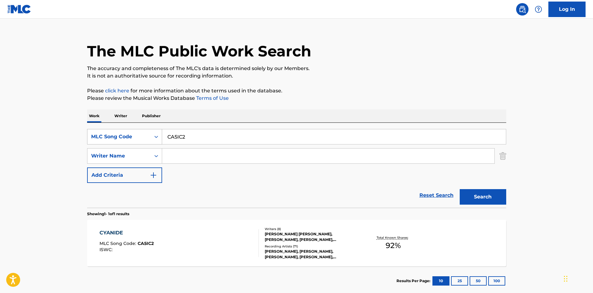
drag, startPoint x: 170, startPoint y: 137, endPoint x: 149, endPoint y: 139, distance: 21.8
click at [149, 139] on div "SearchWithCriteria0aa0e1fd-65e2-48ae-a3fc-75c0ede257fa MLC Song Code CA5IC2" at bounding box center [296, 137] width 419 height 16
paste input "30IE"
click at [469, 197] on button "Search" at bounding box center [483, 197] width 47 height 16
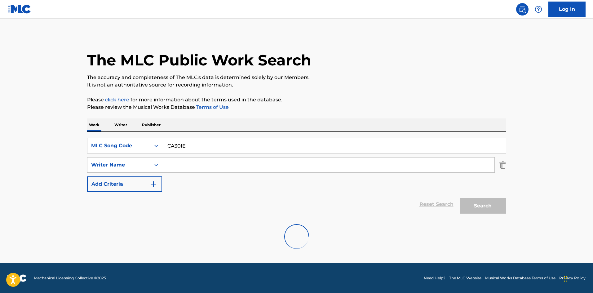
scroll to position [0, 0]
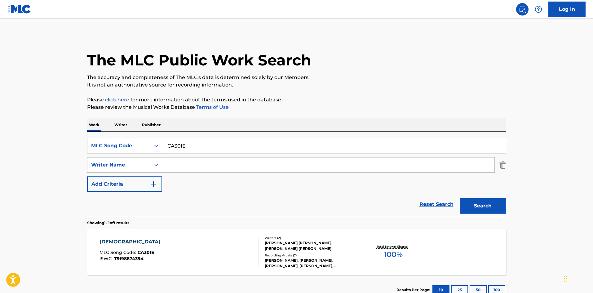
drag, startPoint x: 189, startPoint y: 146, endPoint x: 118, endPoint y: 153, distance: 70.5
click at [118, 153] on div "SearchWithCriteria0aa0e1fd-65e2-48ae-a3fc-75c0ede257fa MLC Song Code CA30IE" at bounding box center [296, 146] width 419 height 16
paste input "6C0CD9"
type input "6C0CD9"
click at [471, 205] on button "Search" at bounding box center [483, 206] width 47 height 16
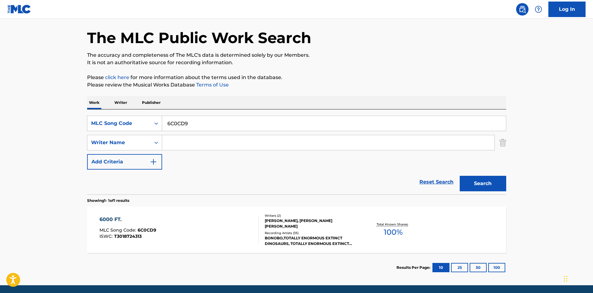
scroll to position [41, 0]
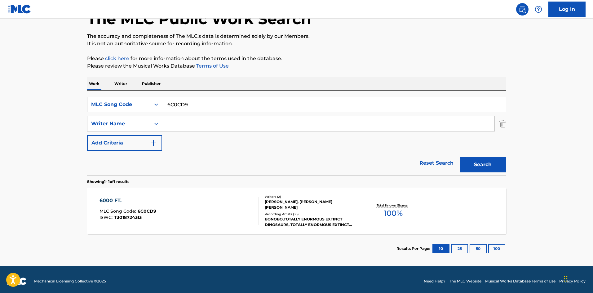
click at [293, 202] on div "[PERSON_NAME], [PERSON_NAME] [PERSON_NAME]" at bounding box center [312, 204] width 94 height 11
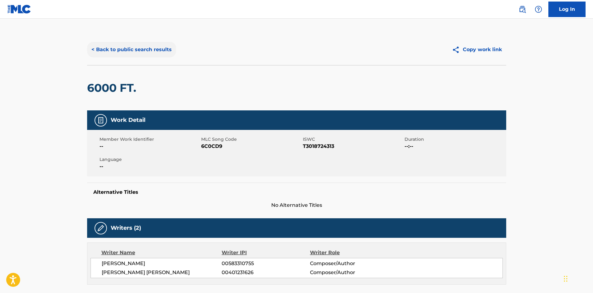
click at [106, 44] on button "< Back to public search results" at bounding box center [131, 50] width 89 height 16
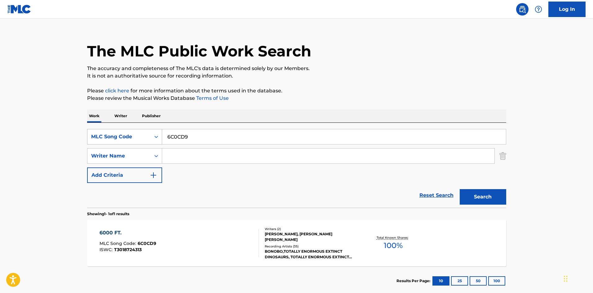
drag, startPoint x: 190, startPoint y: 135, endPoint x: 133, endPoint y: 129, distance: 57.1
click at [133, 129] on div "SearchWithCriteria0aa0e1fd-65e2-48ae-a3fc-75c0ede257fa MLC Song Code 6C0CD9" at bounding box center [296, 137] width 419 height 16
paste input "EVC2UI"
type input "EVC2UI"
click at [474, 197] on button "Search" at bounding box center [483, 197] width 47 height 16
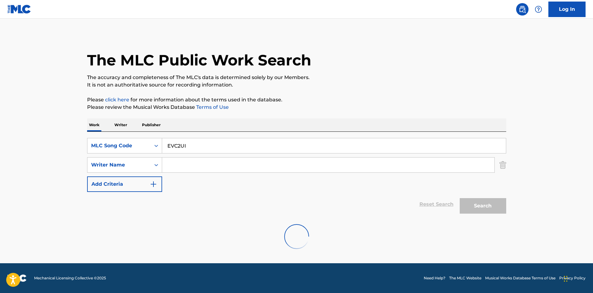
scroll to position [0, 0]
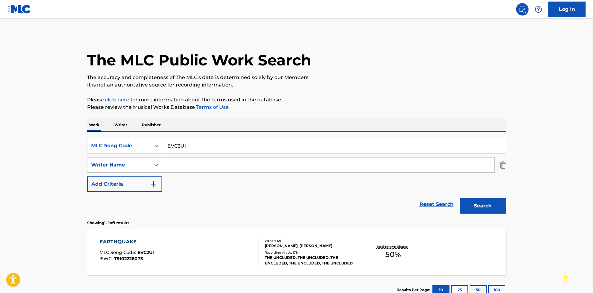
click at [276, 247] on div "[PERSON_NAME], [PERSON_NAME]" at bounding box center [312, 246] width 94 height 6
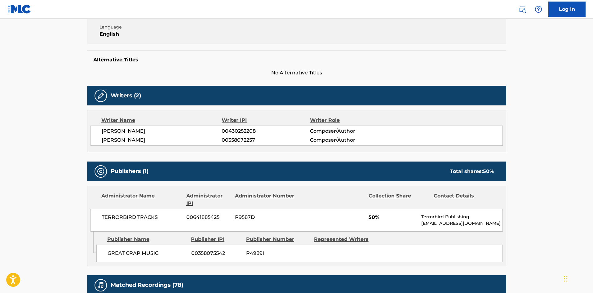
scroll to position [248, 0]
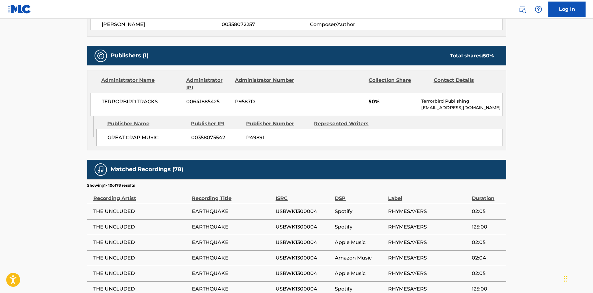
click at [117, 137] on span "GREAT CRAP MUSIC" at bounding box center [147, 137] width 79 height 7
drag, startPoint x: 117, startPoint y: 137, endPoint x: 145, endPoint y: 137, distance: 27.9
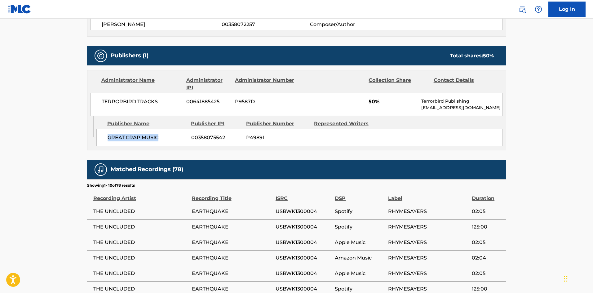
click at [145, 137] on span "GREAT CRAP MUSIC" at bounding box center [147, 137] width 79 height 7
copy span "GREAT CRAP MUSIC"
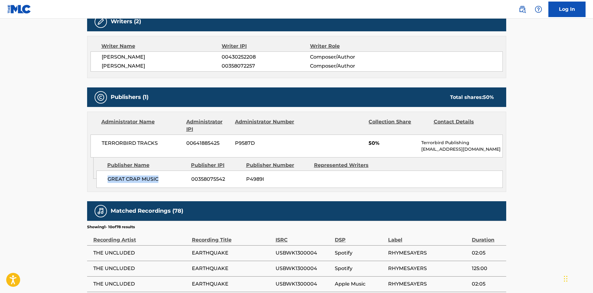
scroll to position [165, 0]
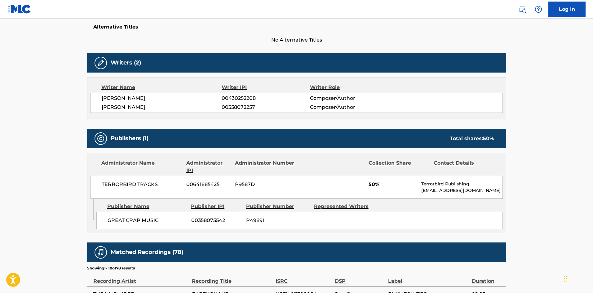
click at [112, 105] on span "[PERSON_NAME]" at bounding box center [162, 107] width 120 height 7
drag, startPoint x: 112, startPoint y: 105, endPoint x: 122, endPoint y: 105, distance: 10.0
click at [122, 105] on span "[PERSON_NAME]" at bounding box center [162, 107] width 120 height 7
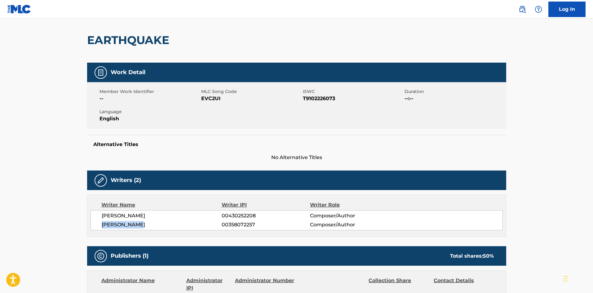
scroll to position [0, 0]
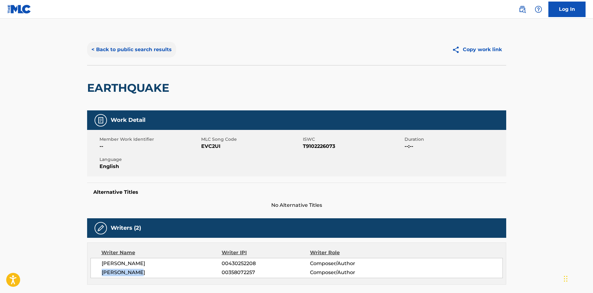
click at [130, 51] on button "< Back to public search results" at bounding box center [131, 50] width 89 height 16
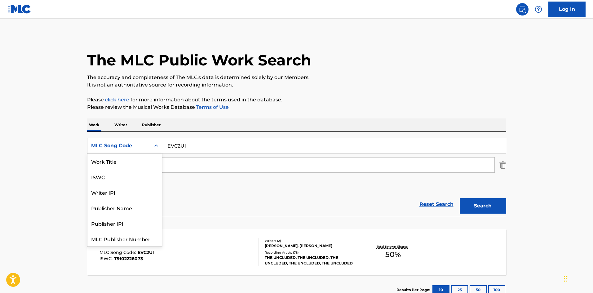
click at [142, 141] on div "MLC Song Code" at bounding box center [118, 146] width 63 height 12
click at [125, 159] on div "Work Title" at bounding box center [124, 162] width 74 height 16
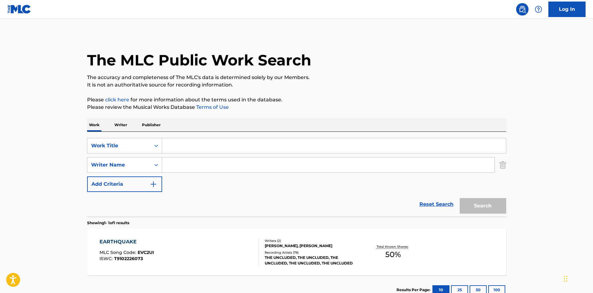
click at [188, 149] on input "Search Form" at bounding box center [334, 145] width 344 height 15
type input "easy"
type input "bavitz"
click at [460, 198] on button "Search" at bounding box center [483, 206] width 47 height 16
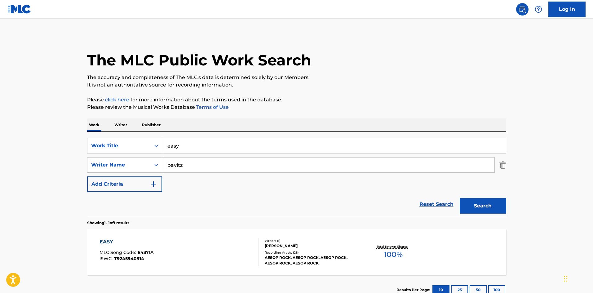
click at [305, 265] on div "AESOP ROCK, AESOP ROCK, AESOP ROCK, AESOP ROCK, AESOP ROCK" at bounding box center [312, 260] width 94 height 11
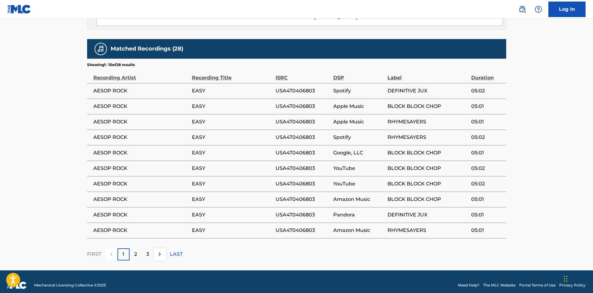
scroll to position [372, 0]
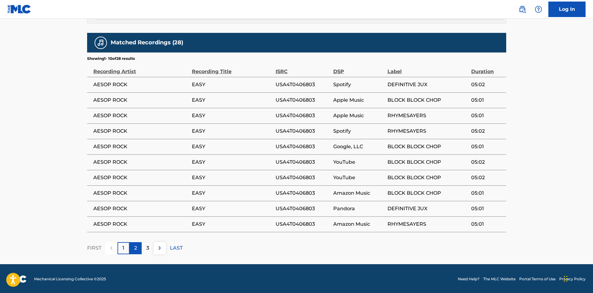
click at [130, 247] on div "2" at bounding box center [136, 248] width 12 height 12
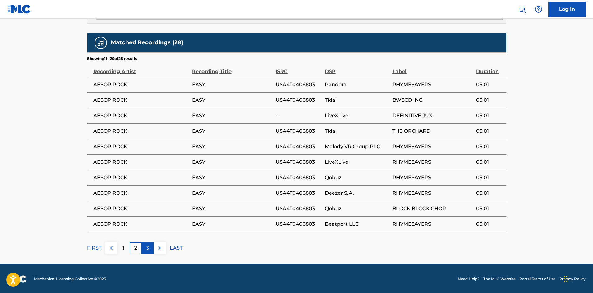
click at [143, 249] on div "3" at bounding box center [148, 248] width 12 height 12
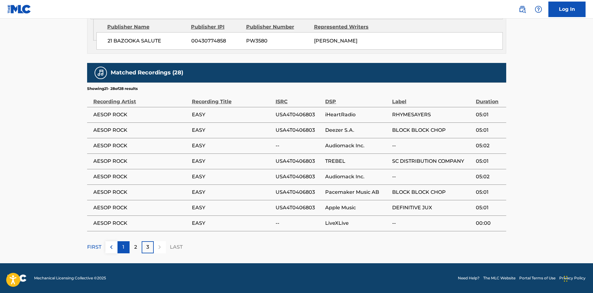
click at [127, 251] on div "1" at bounding box center [124, 247] width 12 height 12
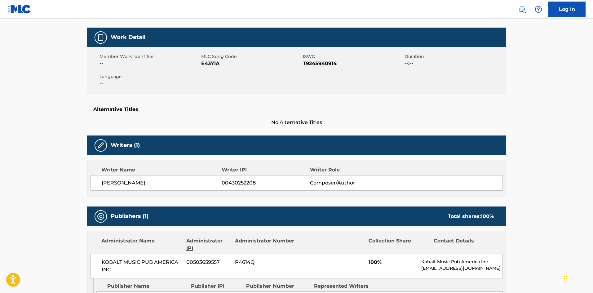
scroll to position [0, 0]
